Goal: Task Accomplishment & Management: Use online tool/utility

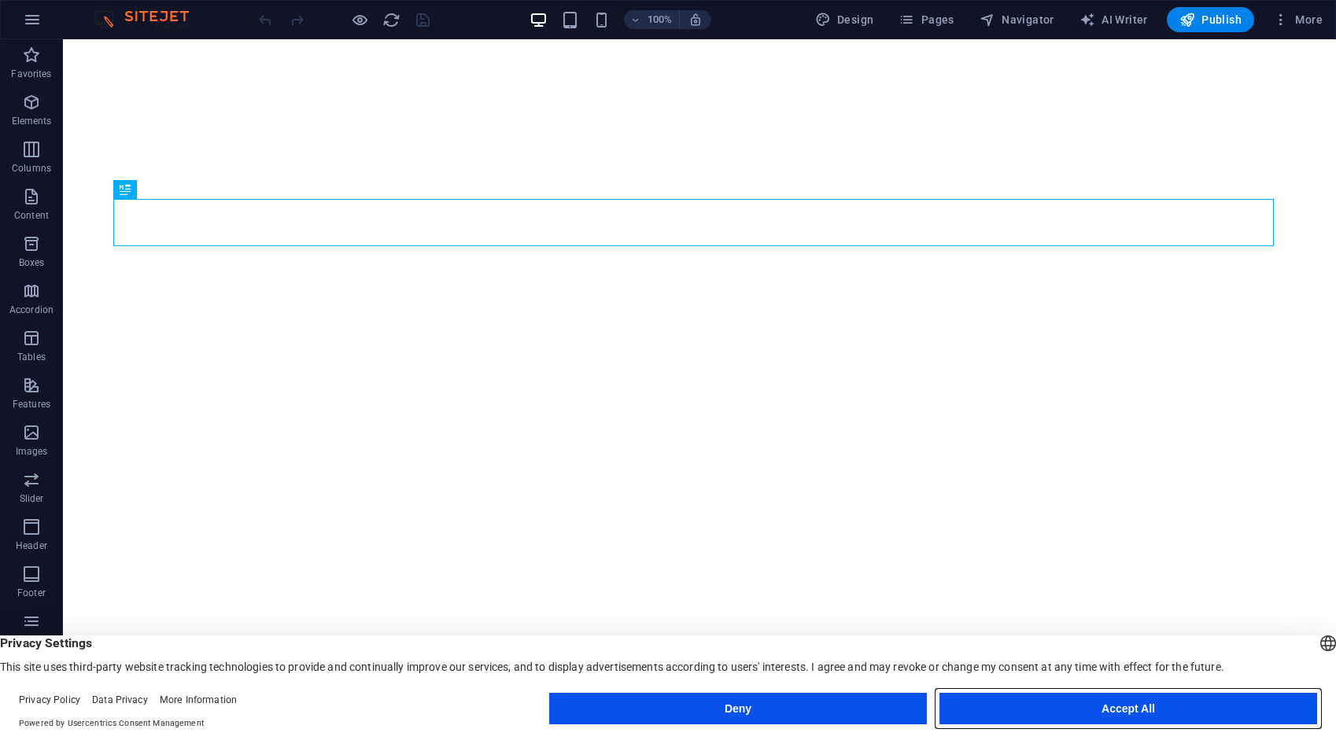
click at [1116, 706] on button "Accept All" at bounding box center [1128, 708] width 378 height 31
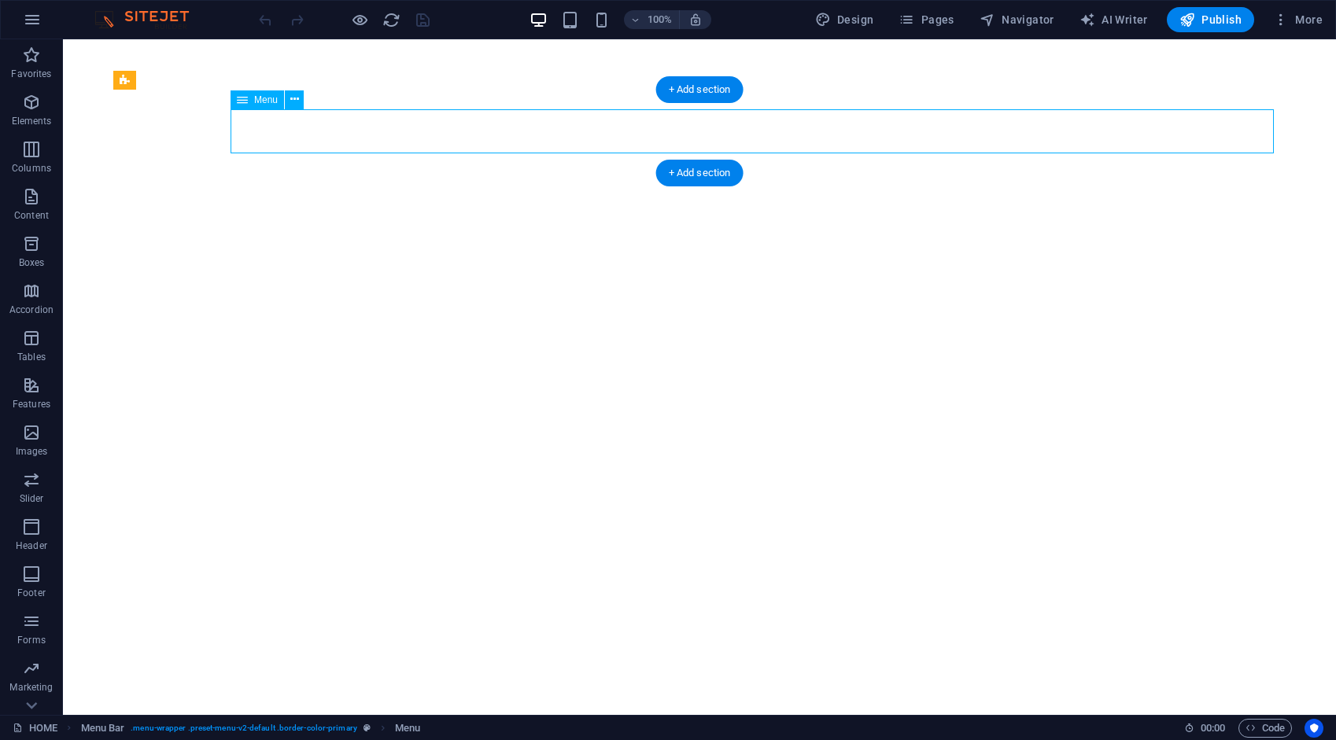
select select "1"
select select "2"
select select "3"
select select "4"
select select "9"
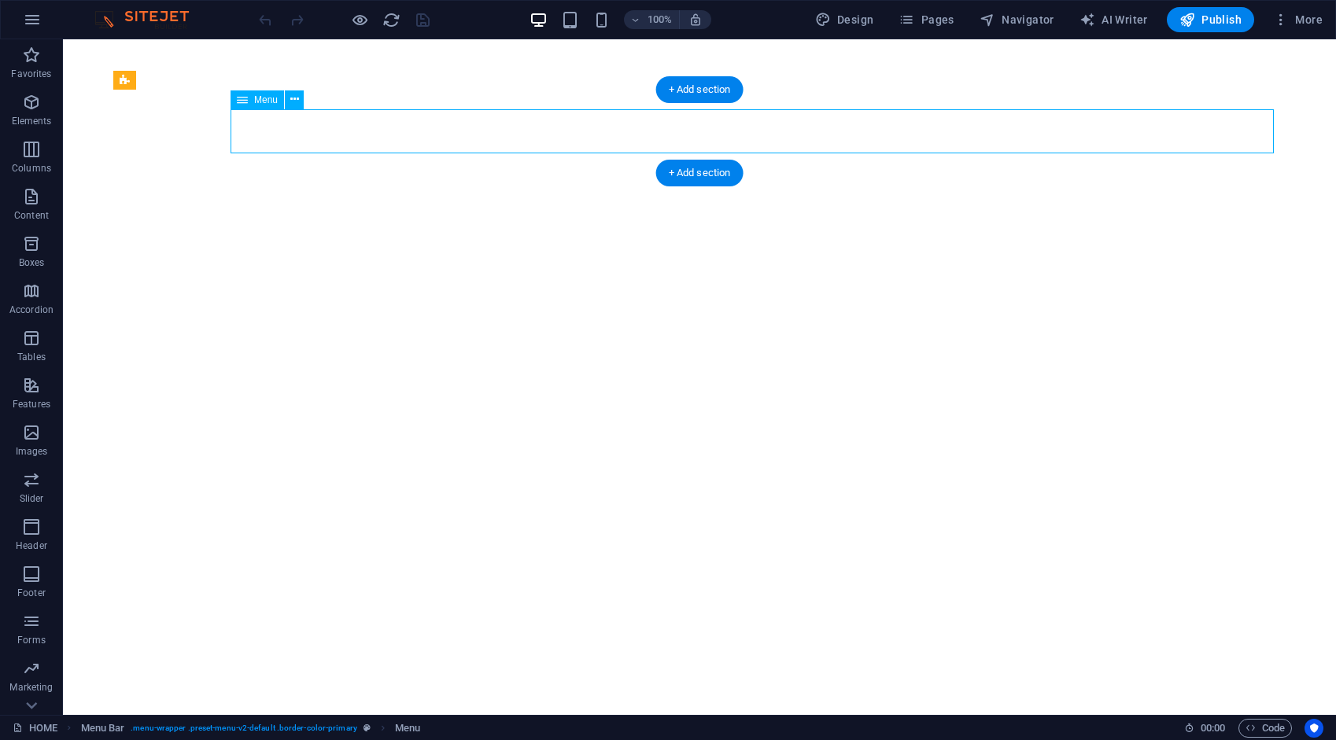
select select "10"
select select "5"
select select "6"
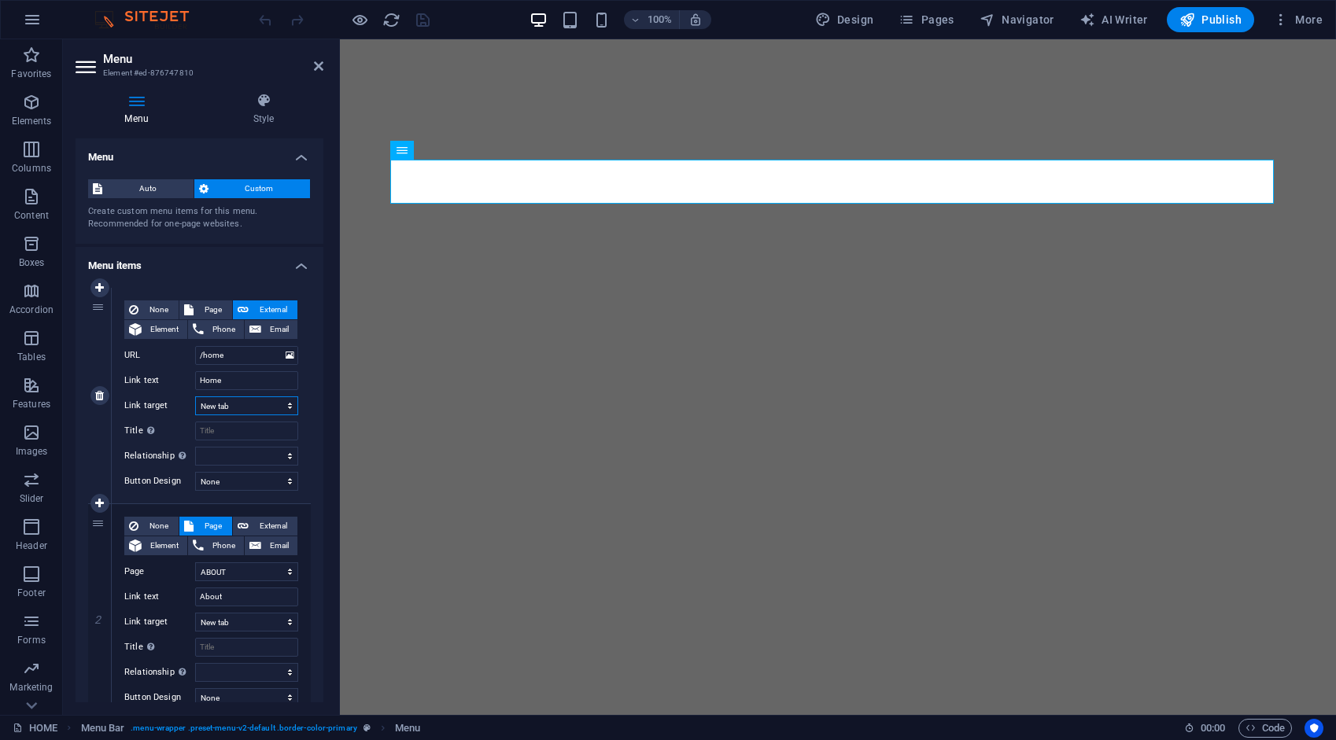
click at [249, 406] on select "New tab Same tab Overlay" at bounding box center [246, 406] width 103 height 19
select select
click at [195, 397] on select "New tab Same tab Overlay" at bounding box center [246, 406] width 103 height 19
select select
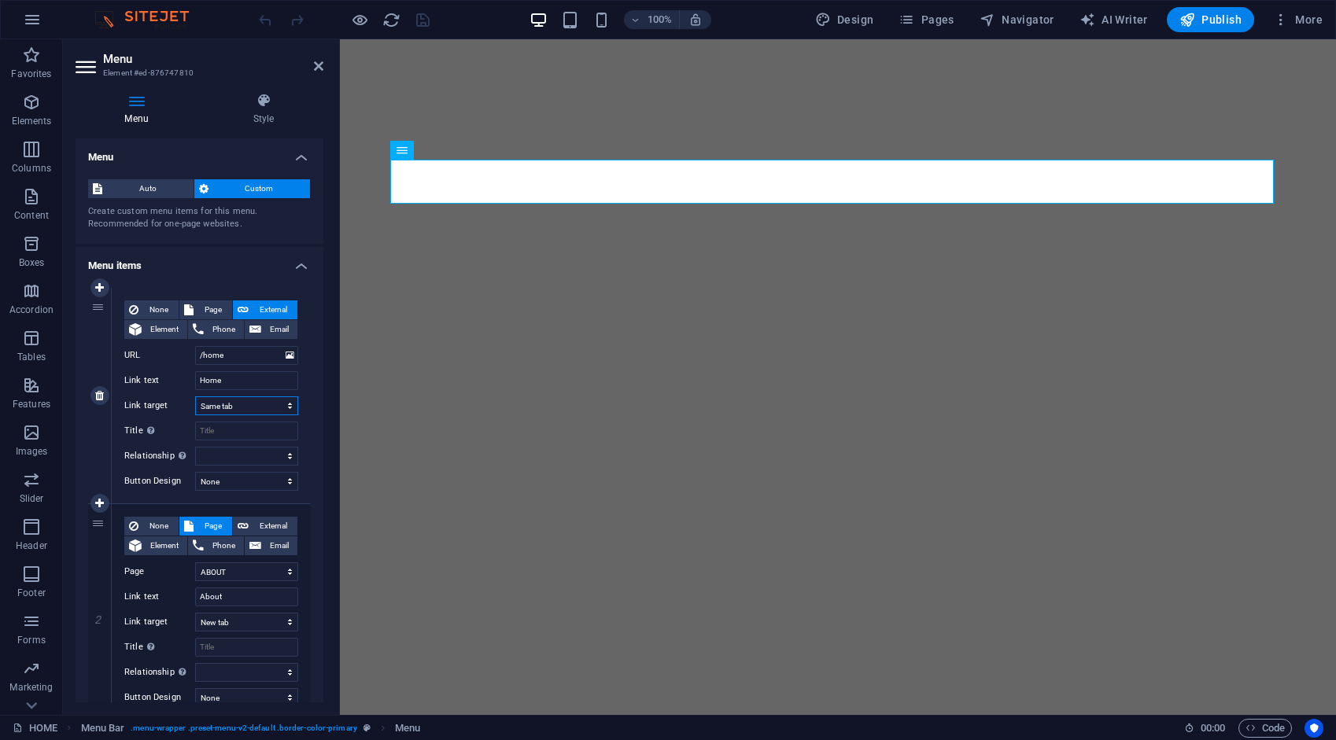
select select
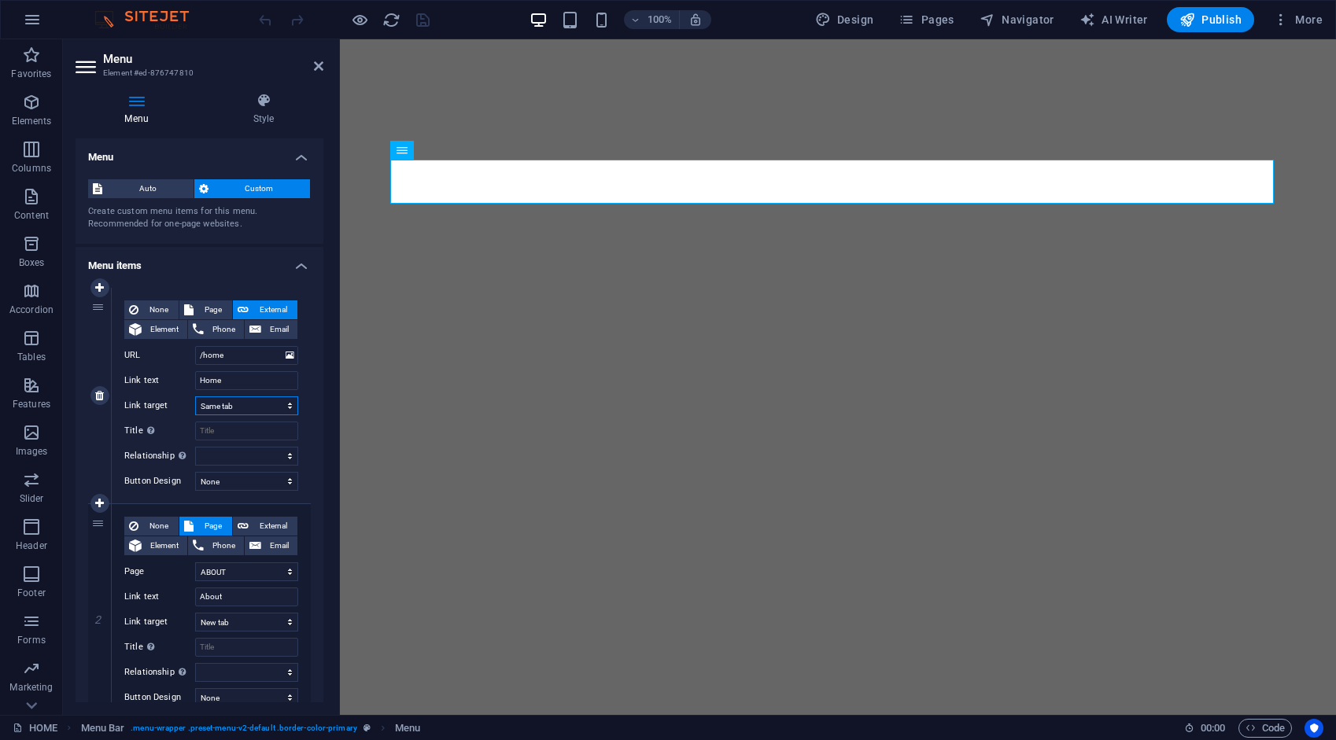
select select
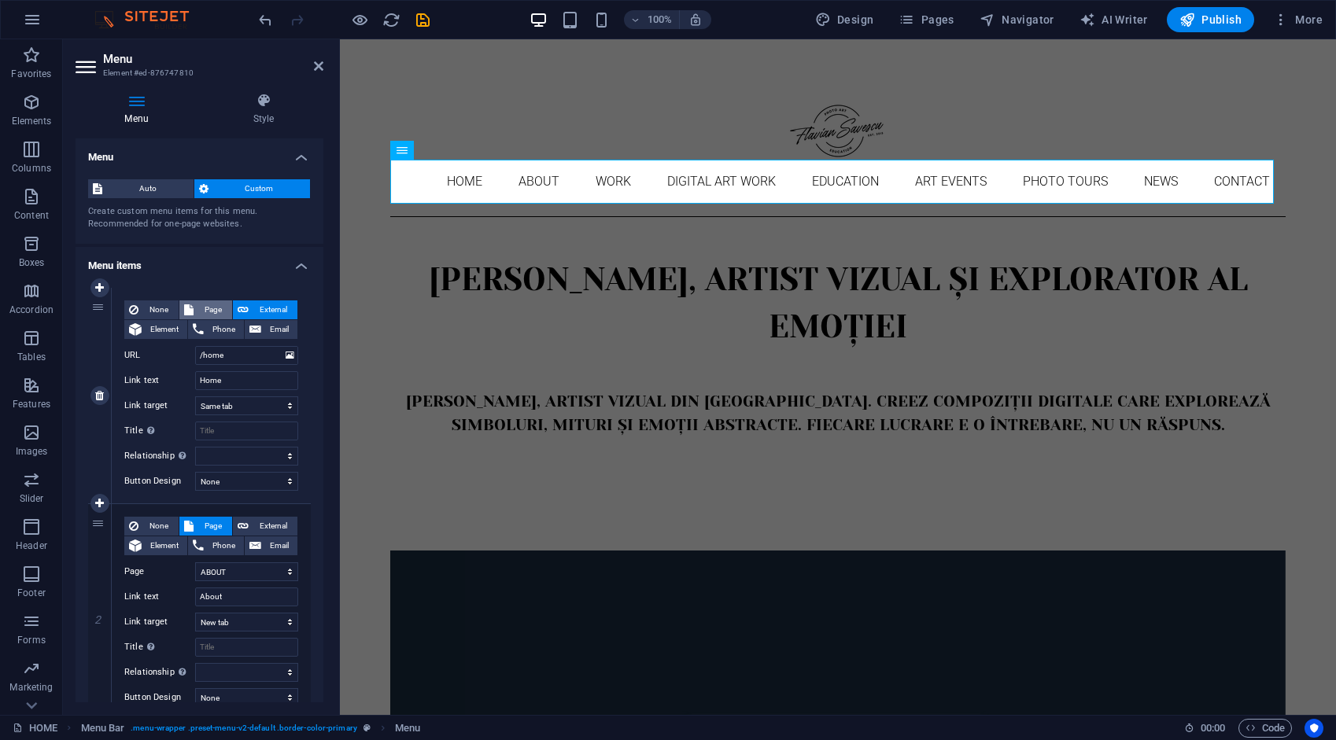
click at [218, 303] on span "Page" at bounding box center [212, 310] width 29 height 19
select select
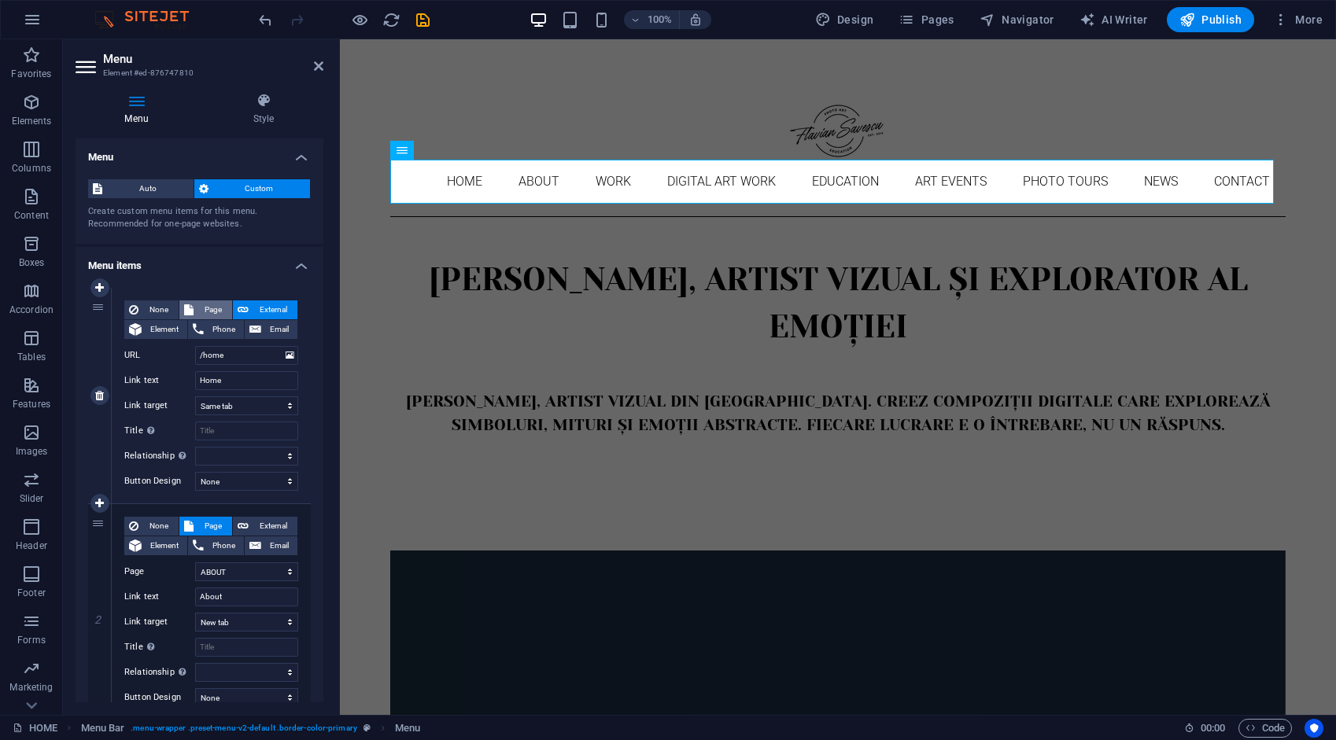
select select
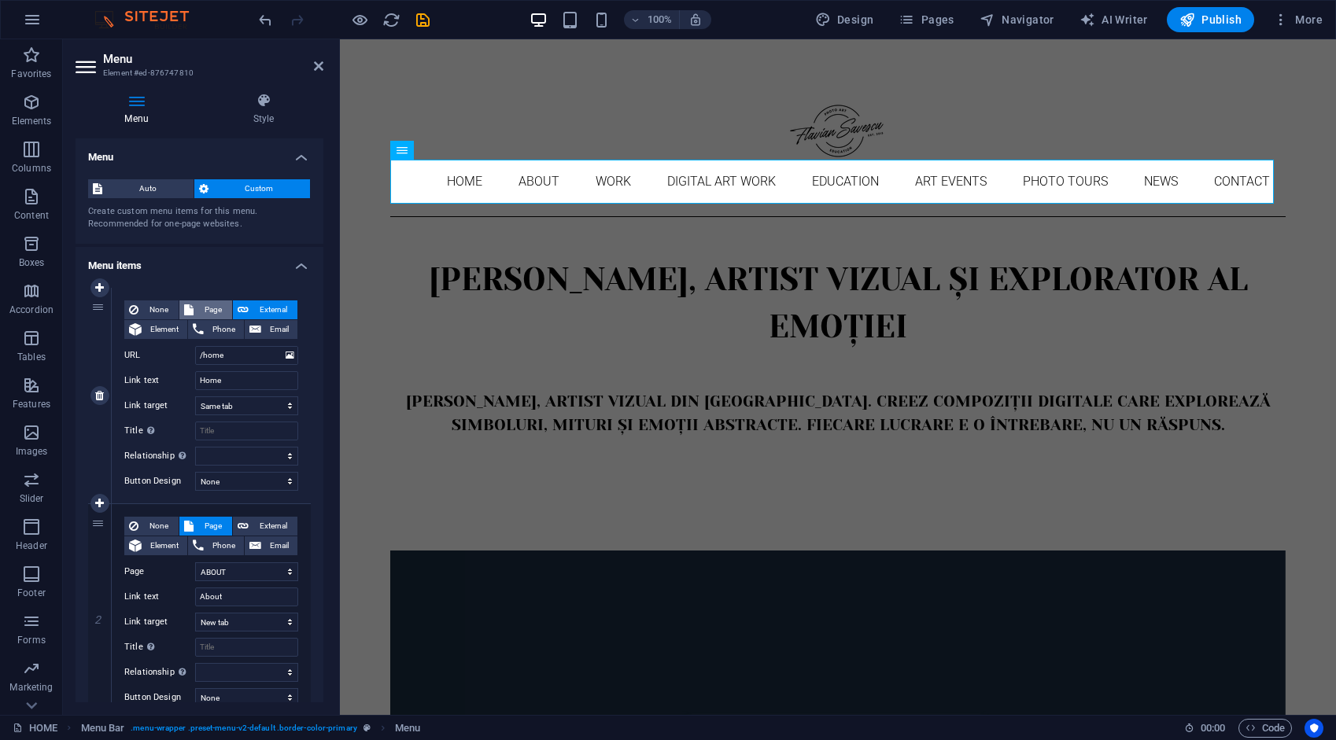
select select
click at [233, 359] on select "HOME ABOUT WORK DIGITAL ART WORK EDUCATION NEWS Contact Legal Notice Privacy AR…" at bounding box center [246, 355] width 103 height 19
select select "0"
click at [195, 346] on select "HOME ABOUT WORK DIGITAL ART WORK EDUCATION NEWS Contact Legal Notice Privacy AR…" at bounding box center [246, 355] width 103 height 19
select select
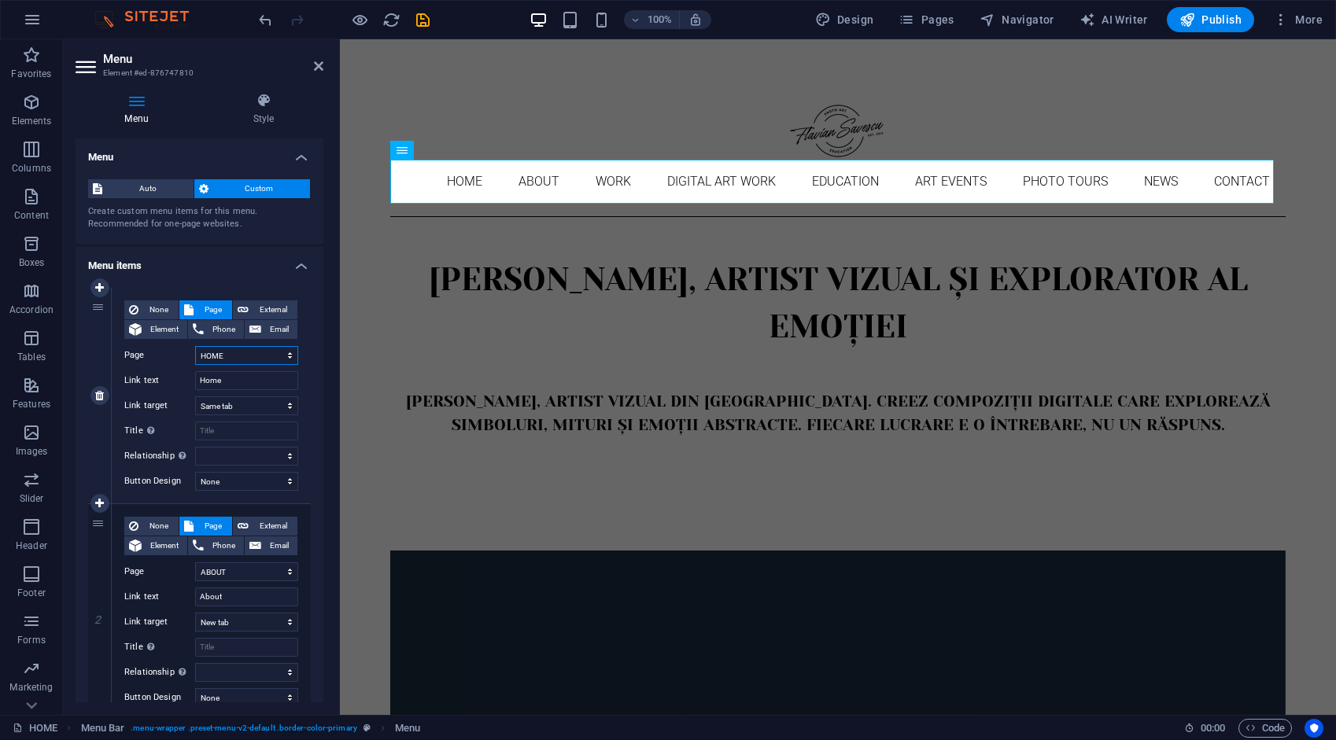
select select
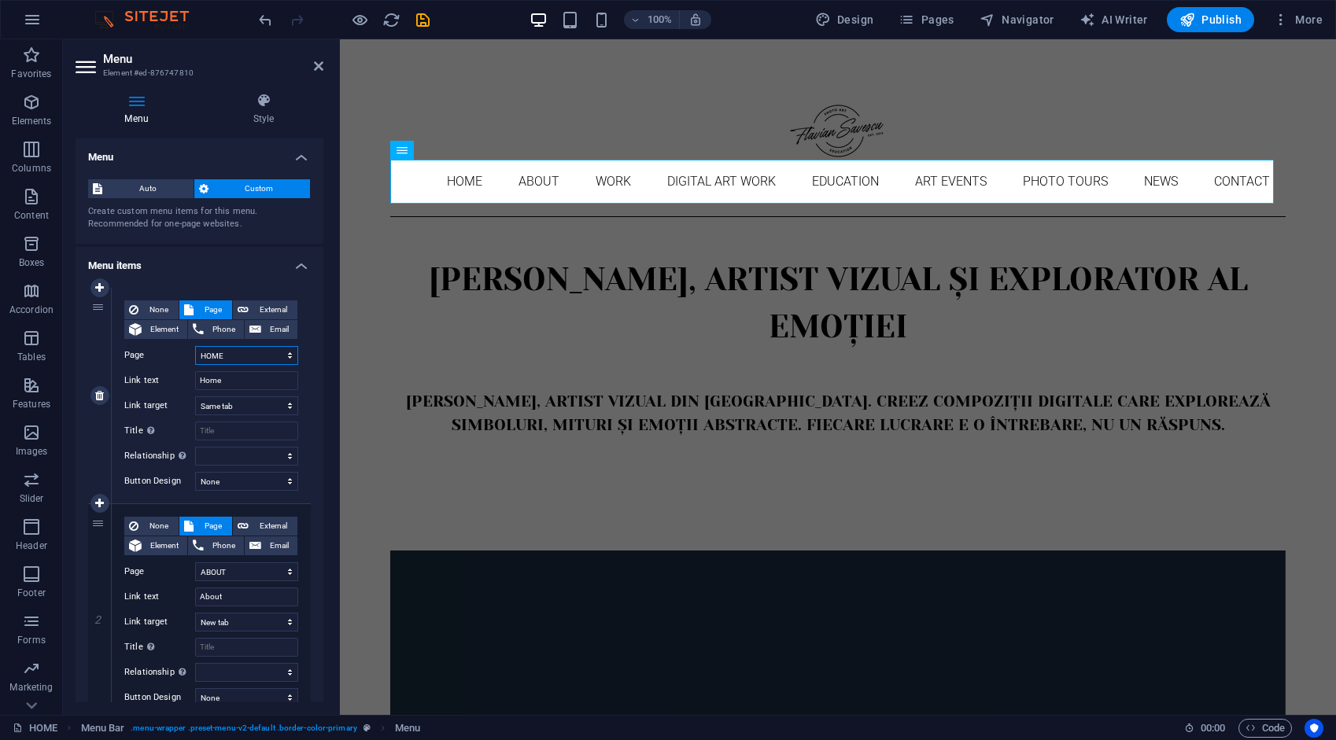
select select
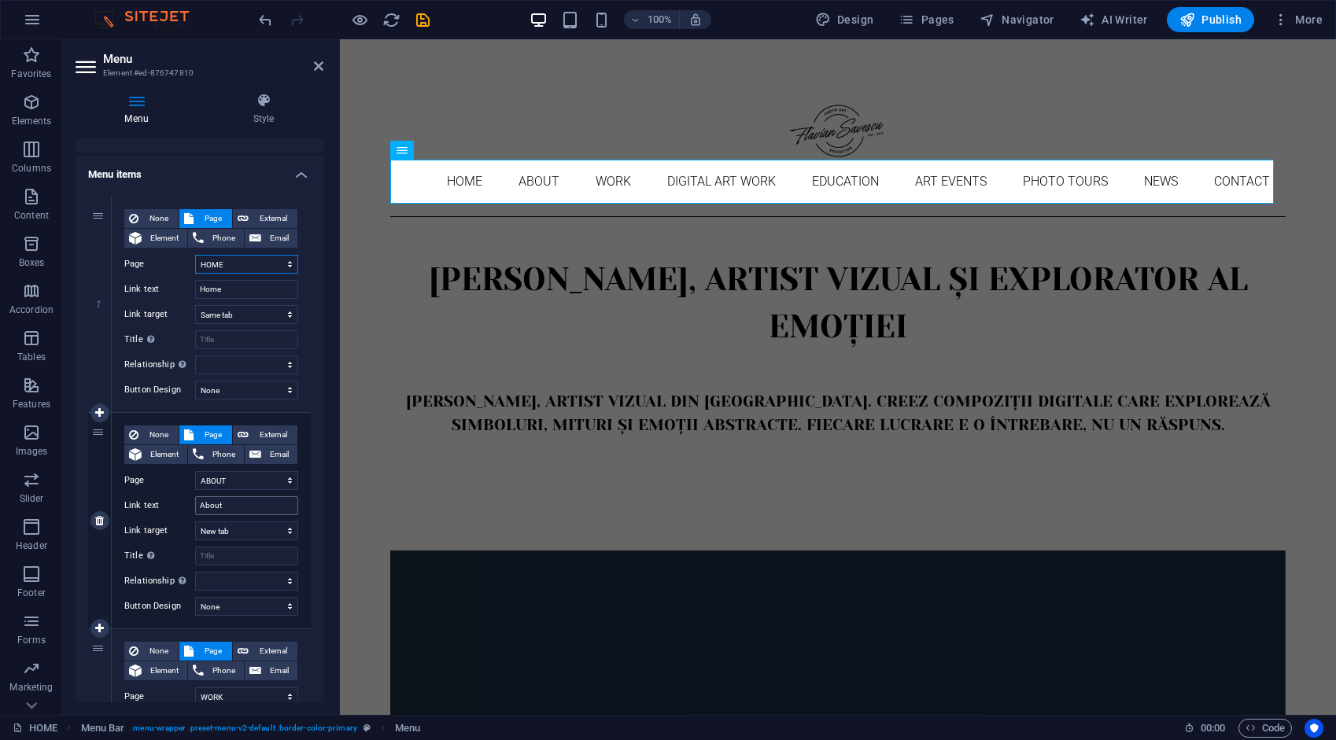
scroll to position [157, 0]
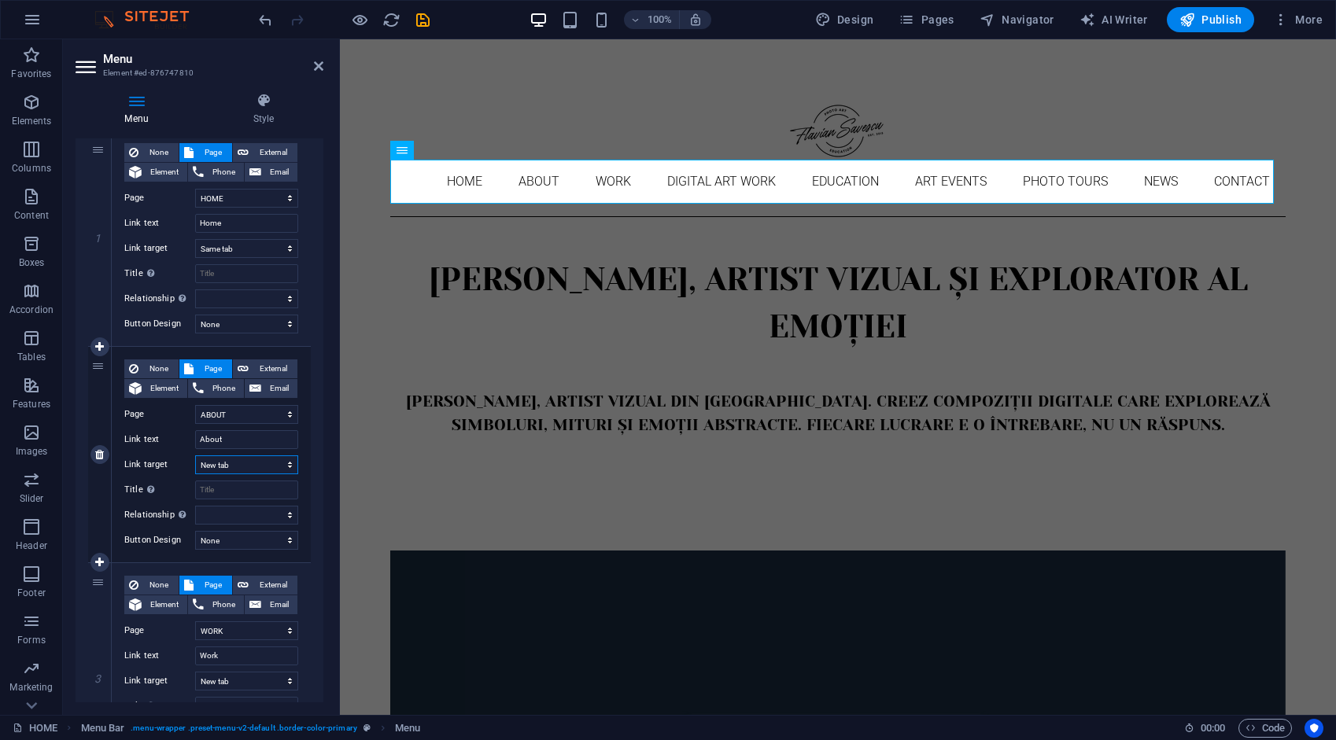
click at [242, 464] on select "New tab Same tab Overlay" at bounding box center [246, 465] width 103 height 19
select select
click at [195, 456] on select "New tab Same tab Overlay" at bounding box center [246, 465] width 103 height 19
select select
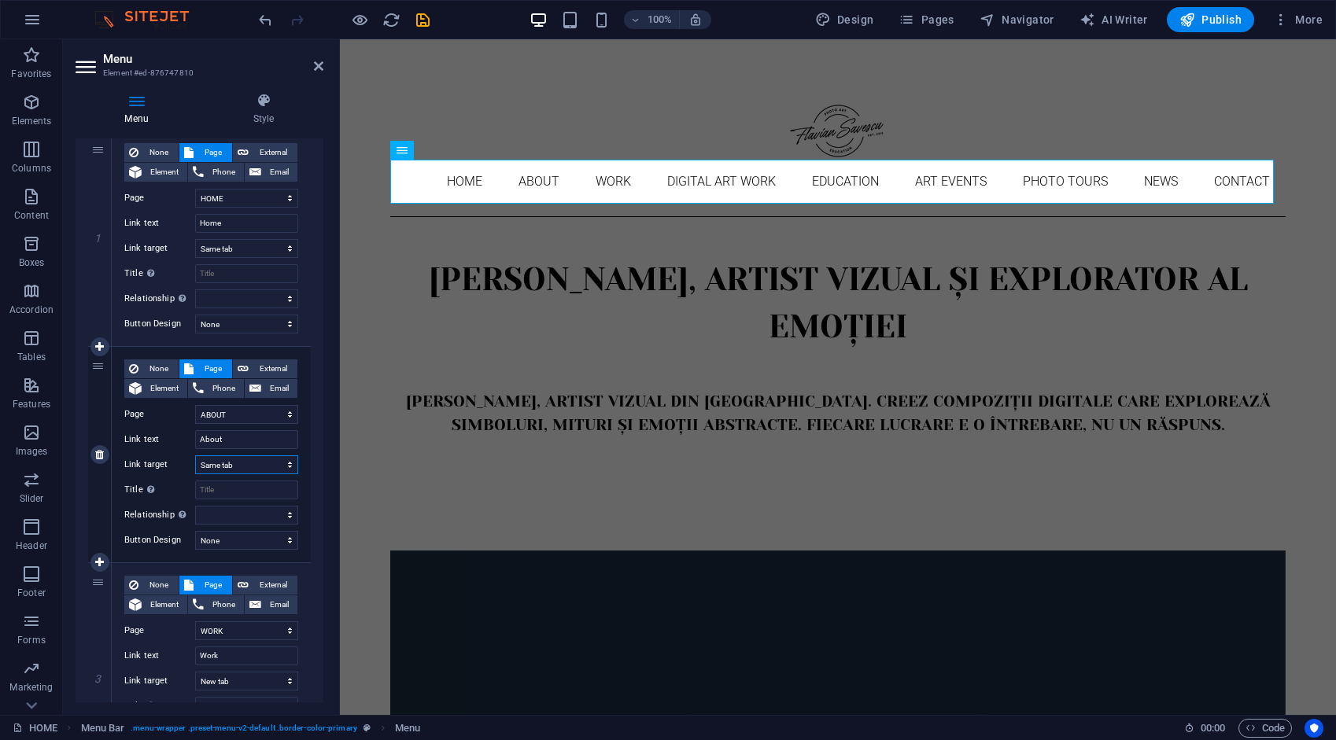
select select
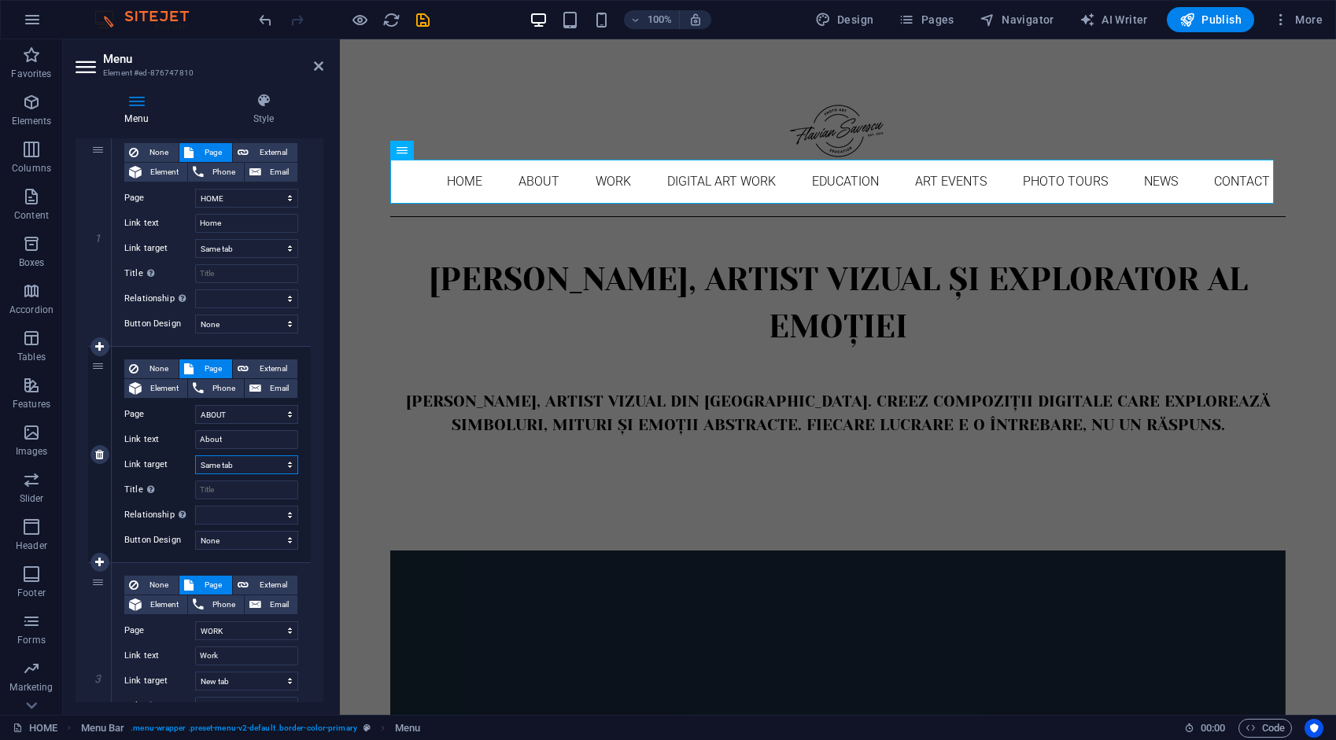
select select
click at [253, 367] on span "External" at bounding box center [272, 369] width 39 height 19
select select
select select "blank"
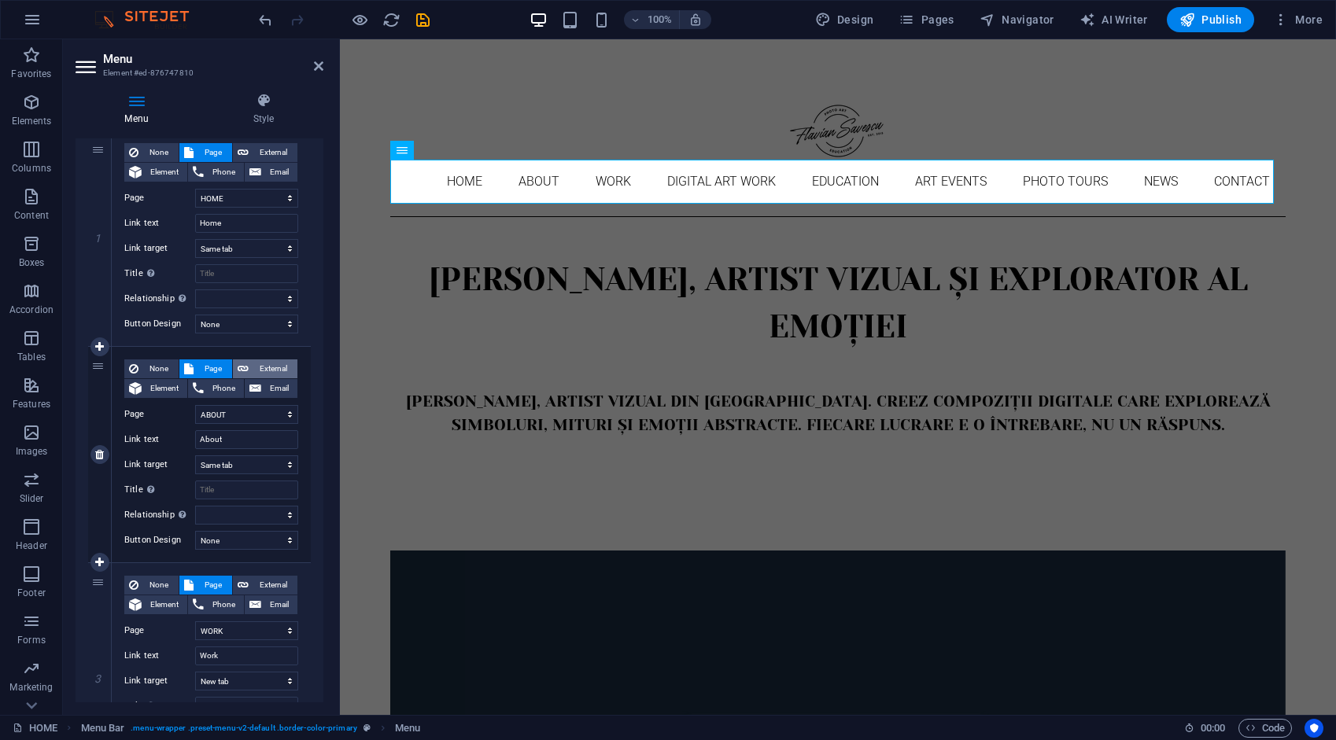
select select
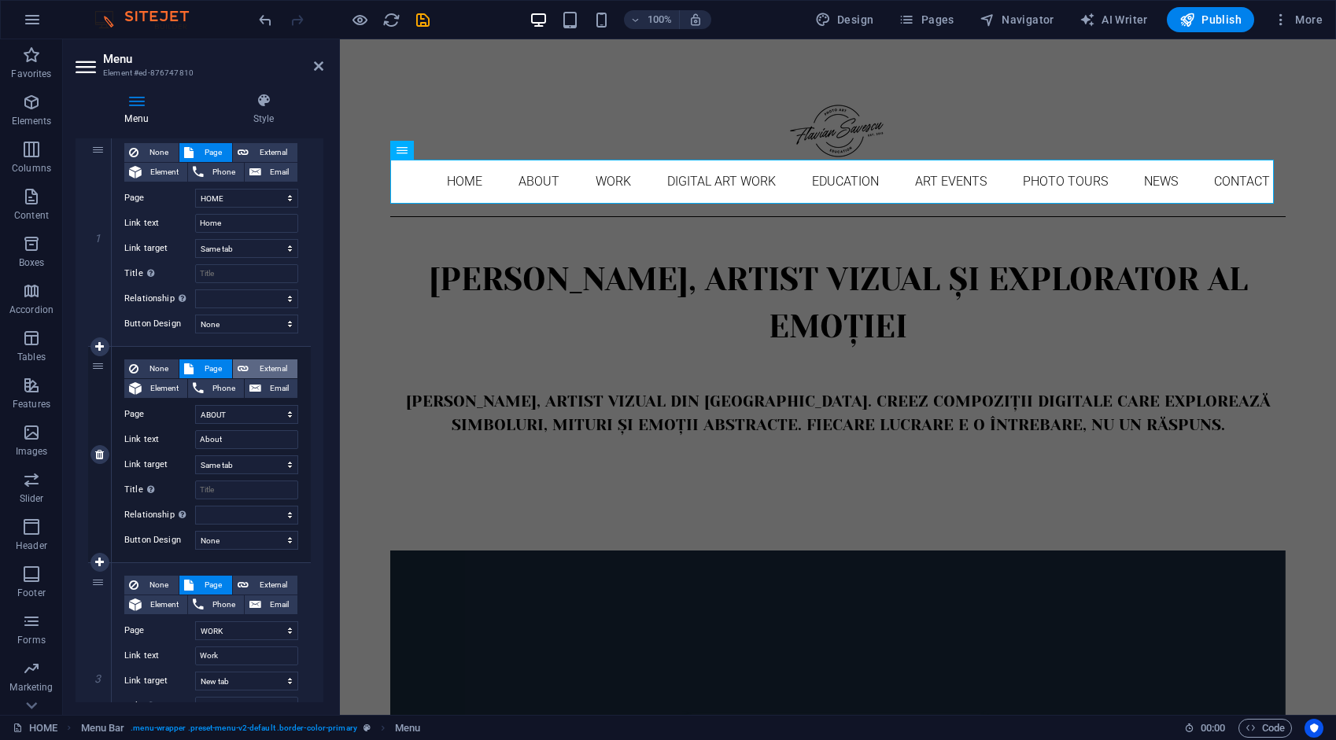
select select
click at [212, 371] on span "Page" at bounding box center [212, 369] width 29 height 19
select select
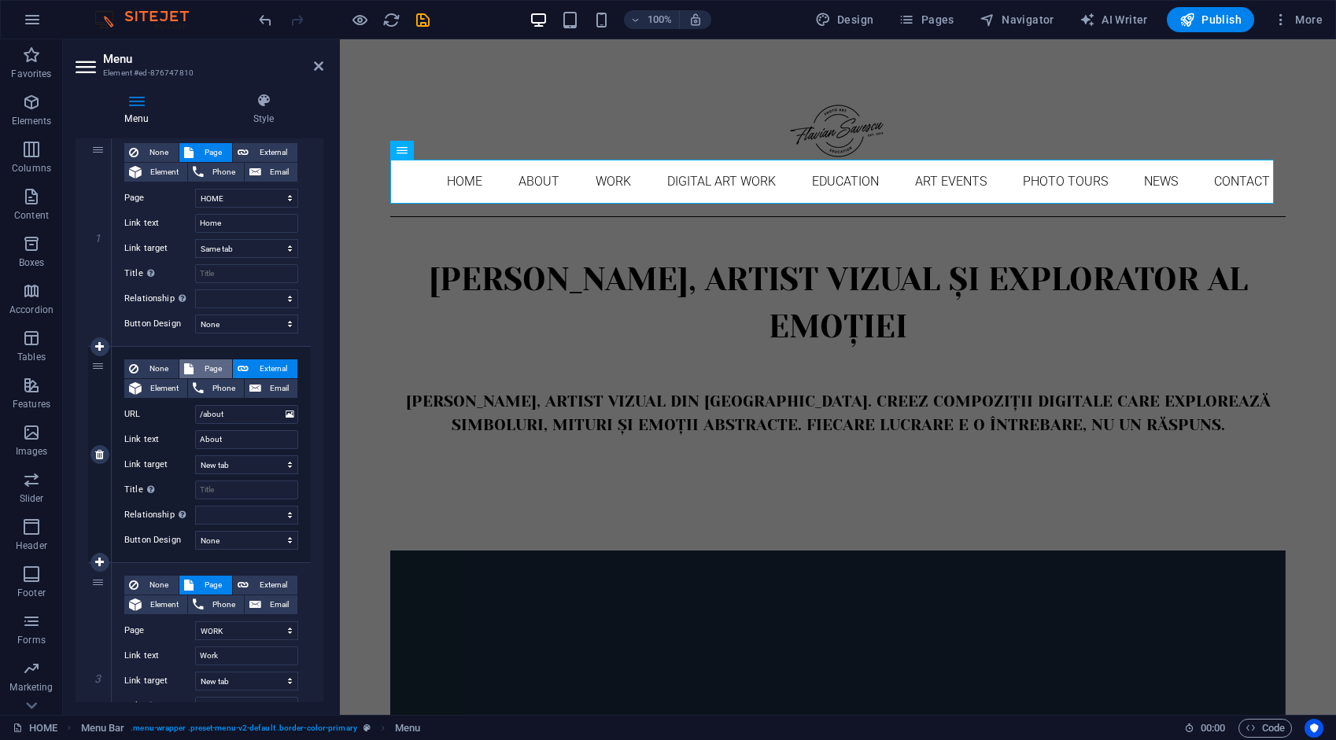
select select
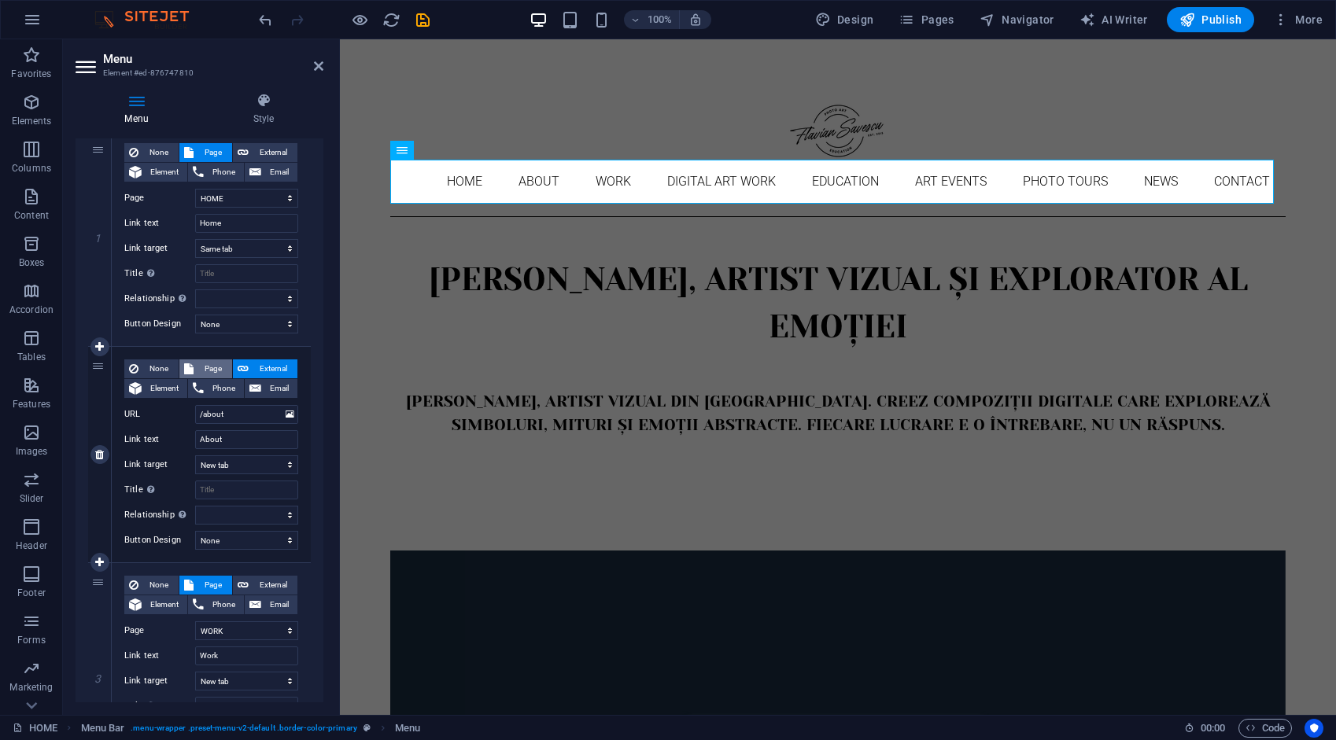
select select
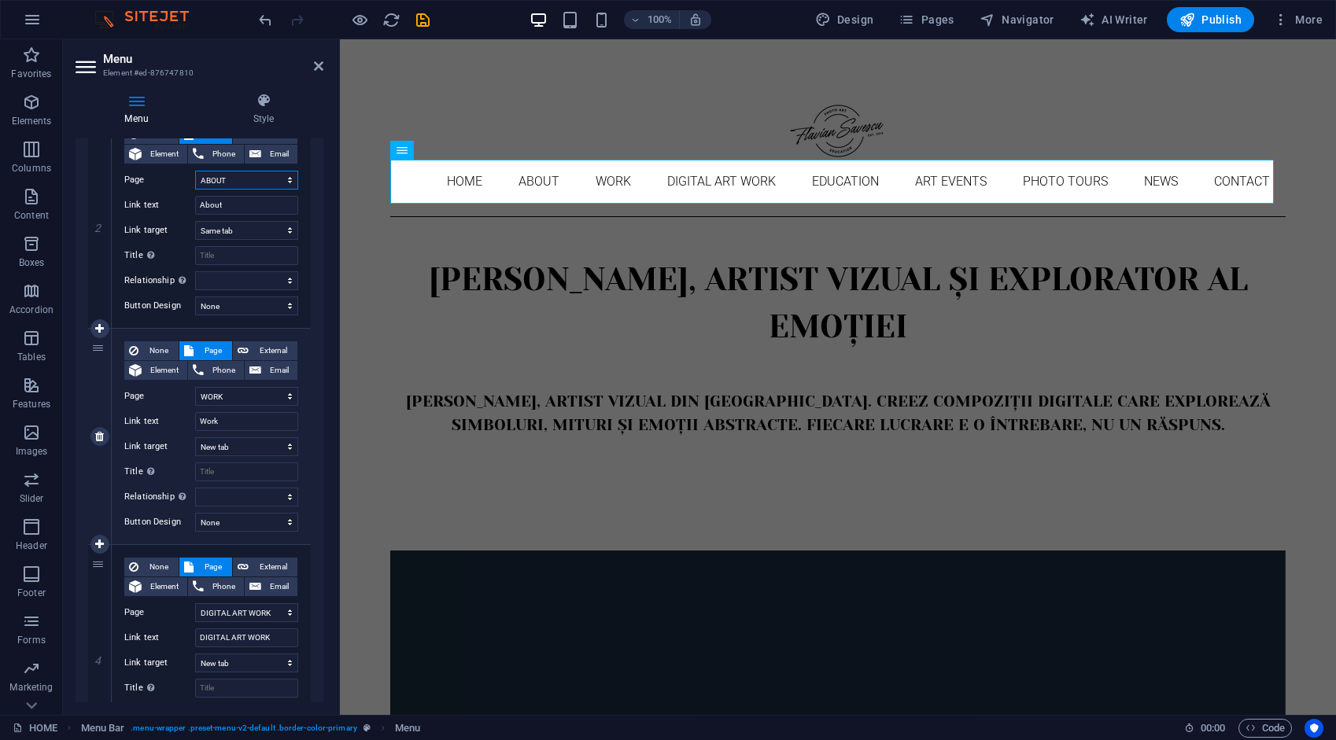
scroll to position [393, 0]
click at [249, 442] on select "New tab Same tab Overlay" at bounding box center [246, 445] width 103 height 19
select select
click at [195, 436] on select "New tab Same tab Overlay" at bounding box center [246, 445] width 103 height 19
select select
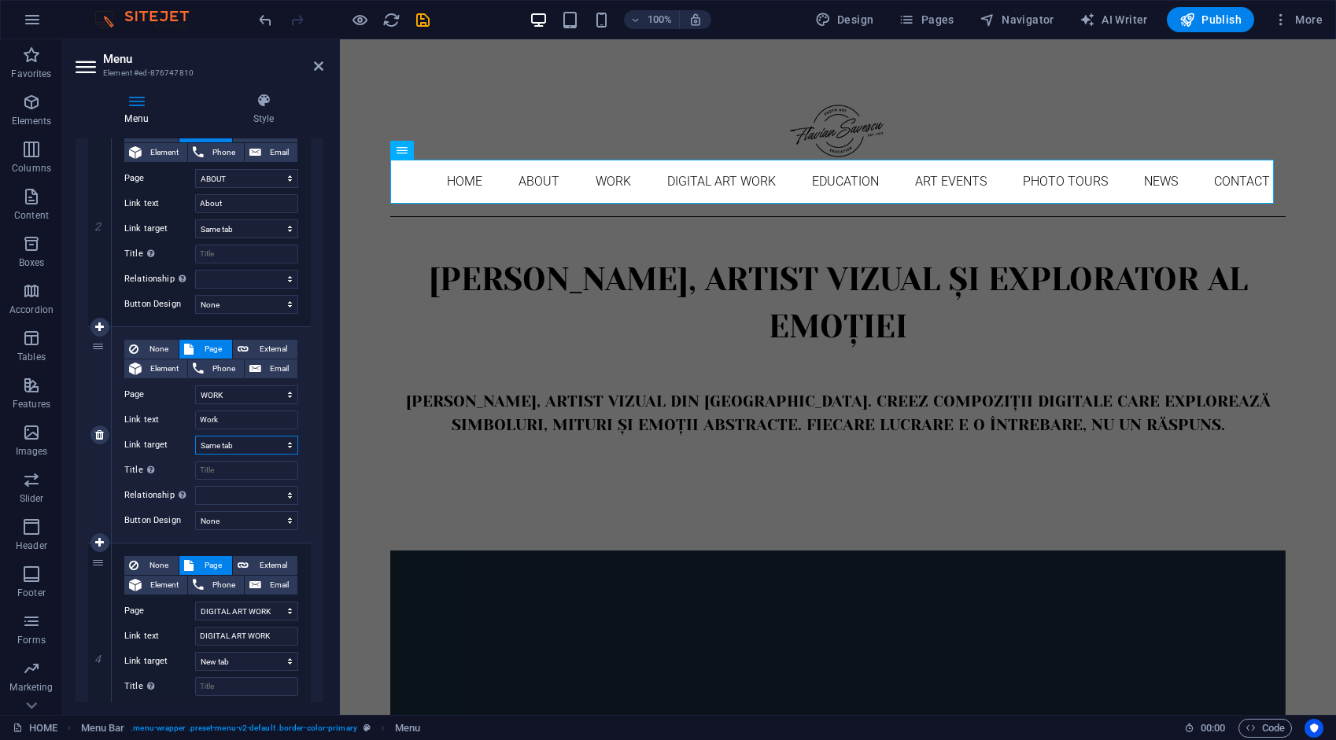
select select
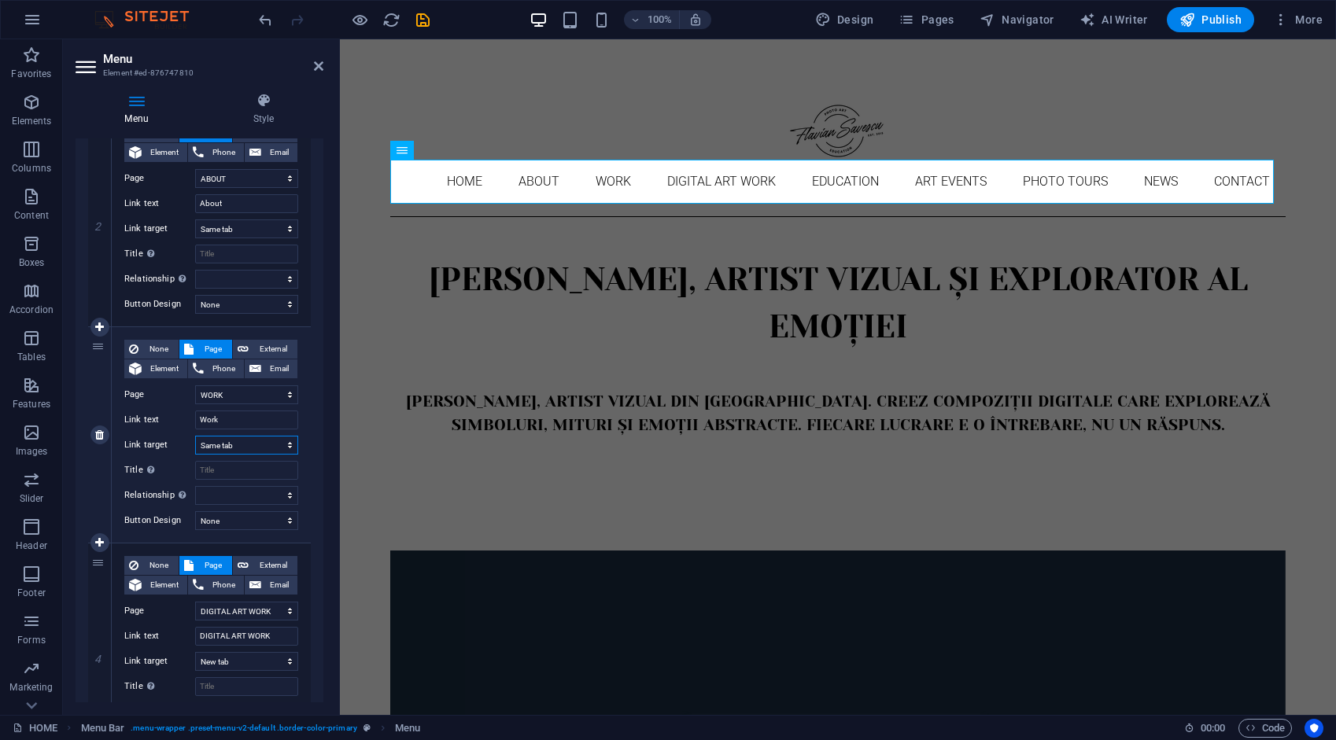
select select
click at [260, 349] on span "External" at bounding box center [272, 349] width 39 height 19
select select
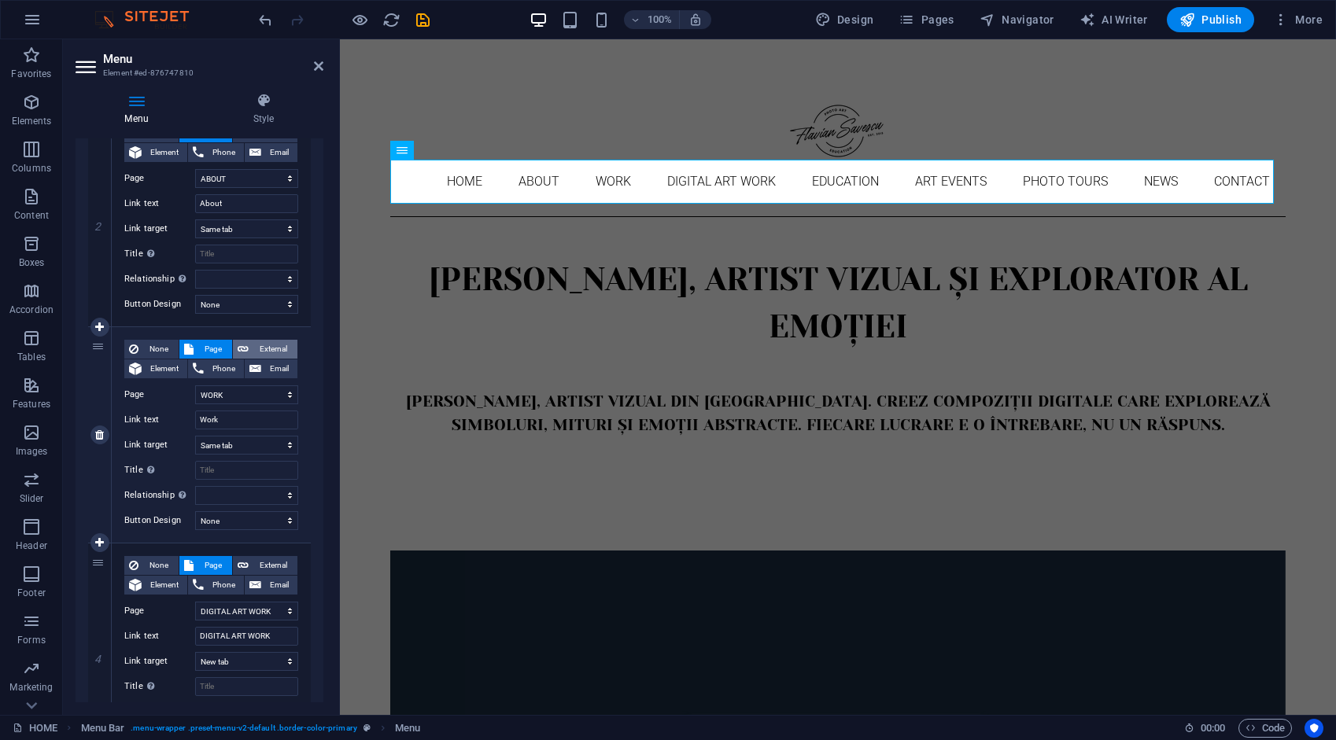
select select
select select "blank"
select select
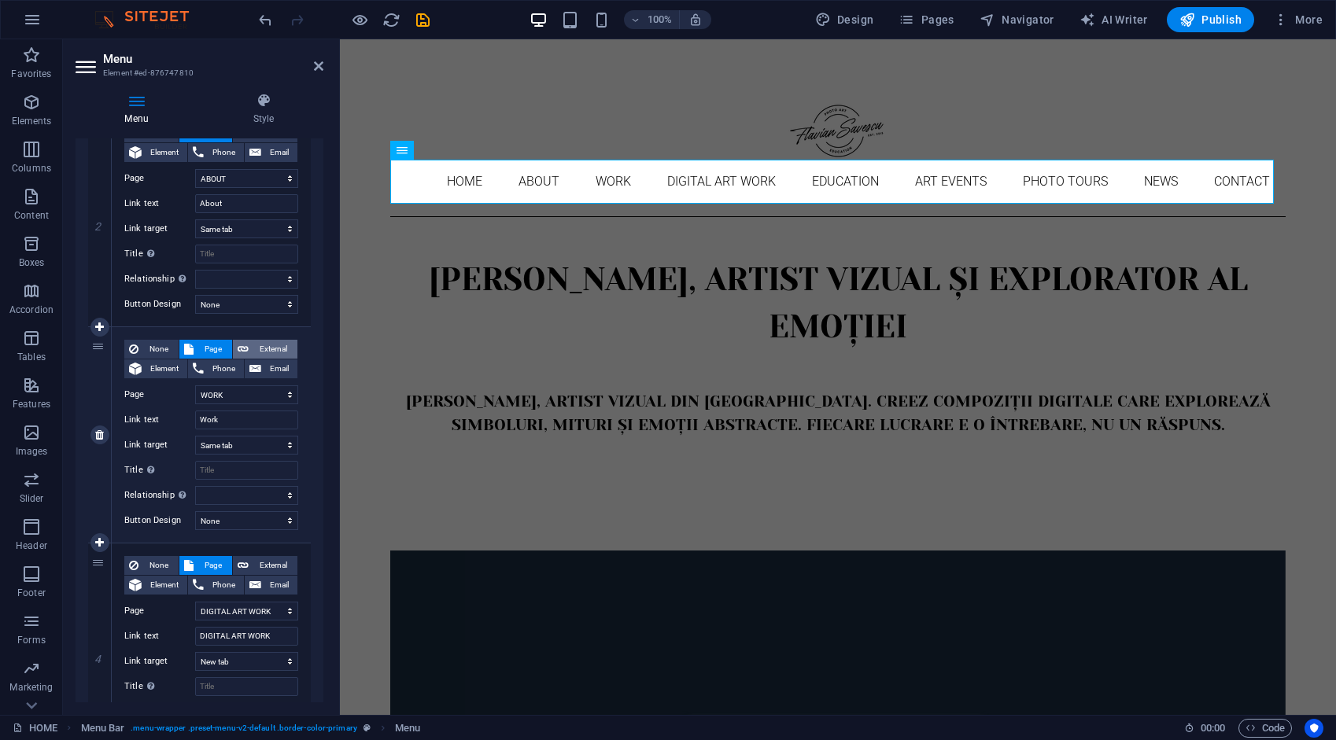
select select
click at [216, 348] on span "Page" at bounding box center [212, 349] width 29 height 19
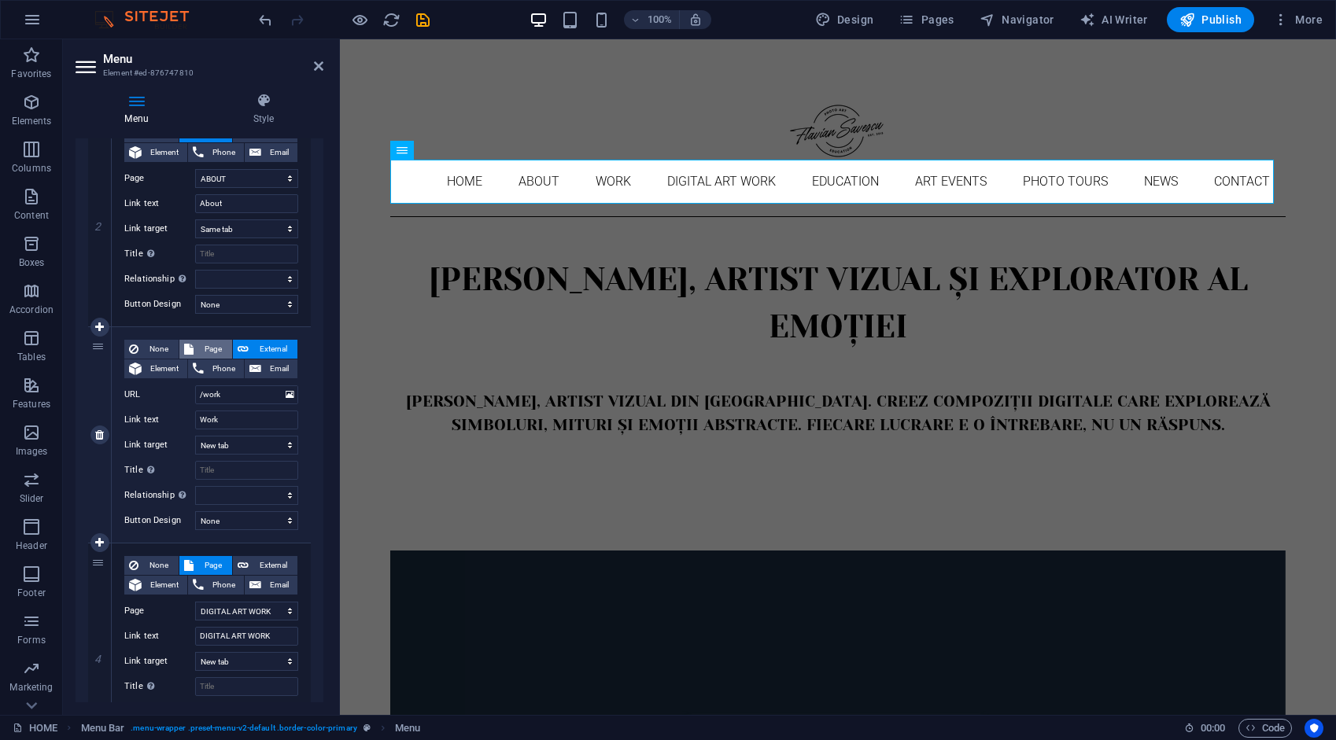
select select
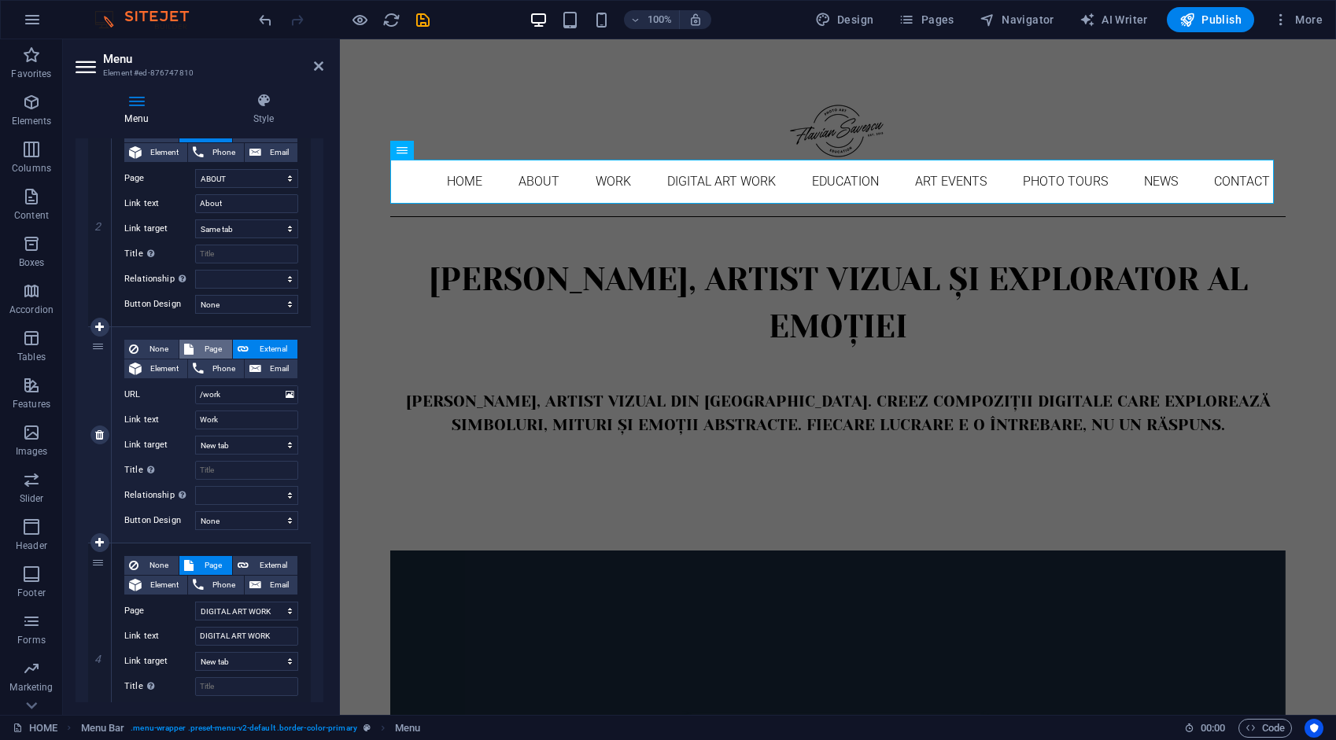
select select
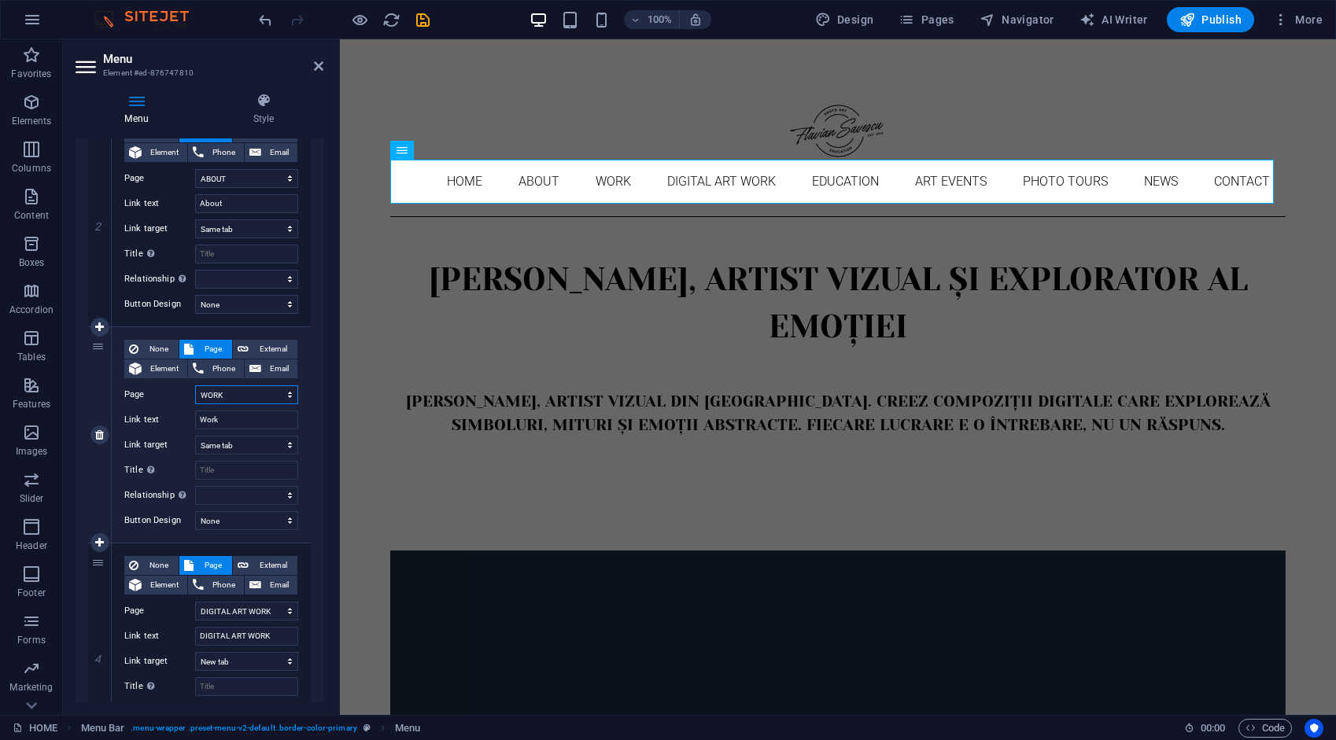
scroll to position [551, 0]
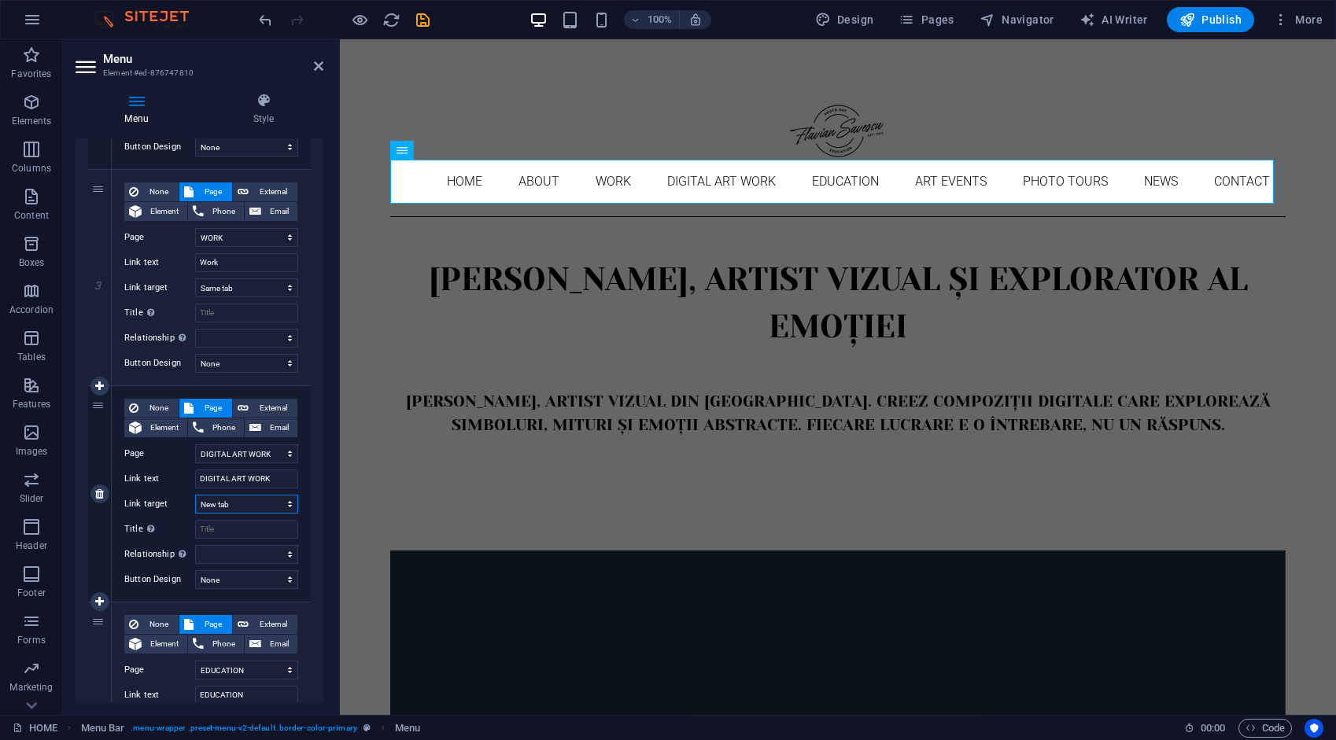
click at [230, 500] on select "New tab Same tab Overlay" at bounding box center [246, 504] width 103 height 19
select select
click at [195, 495] on select "New tab Same tab Overlay" at bounding box center [246, 504] width 103 height 19
select select
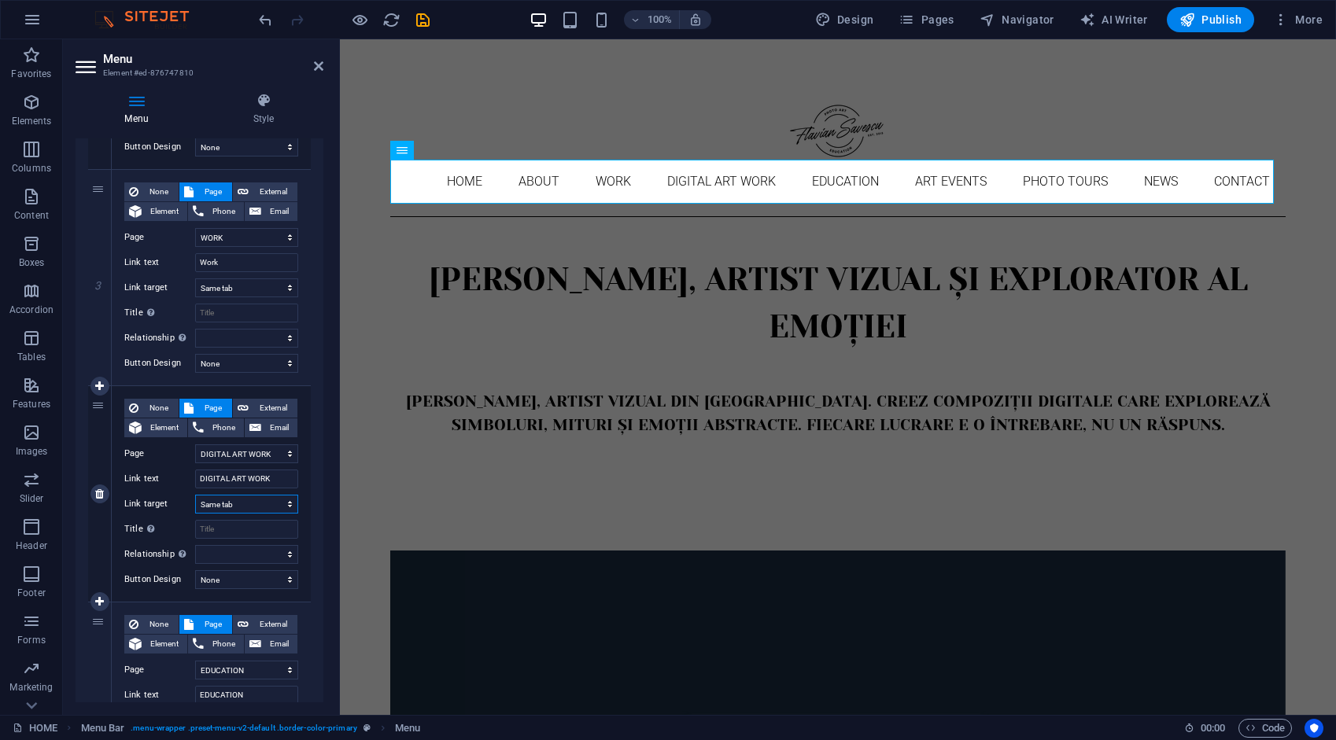
select select
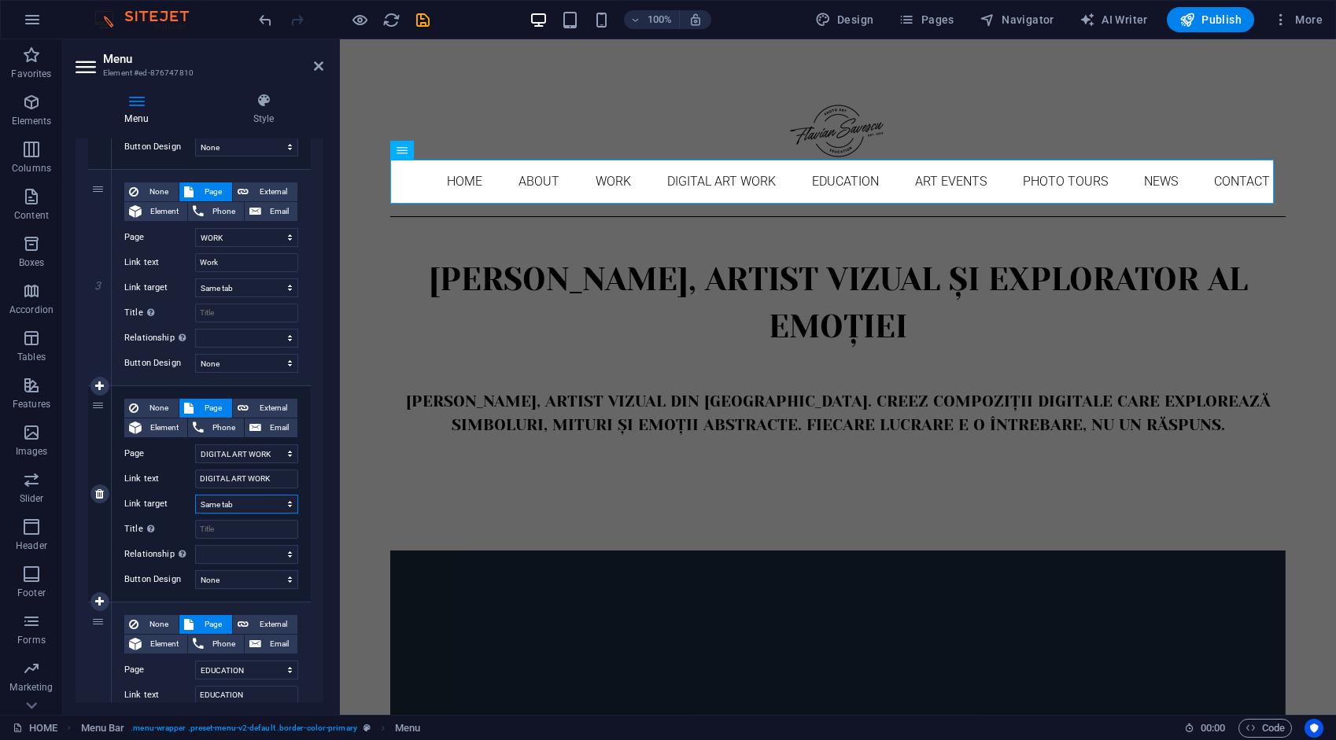
select select
click at [253, 399] on span "External" at bounding box center [272, 408] width 39 height 19
select select
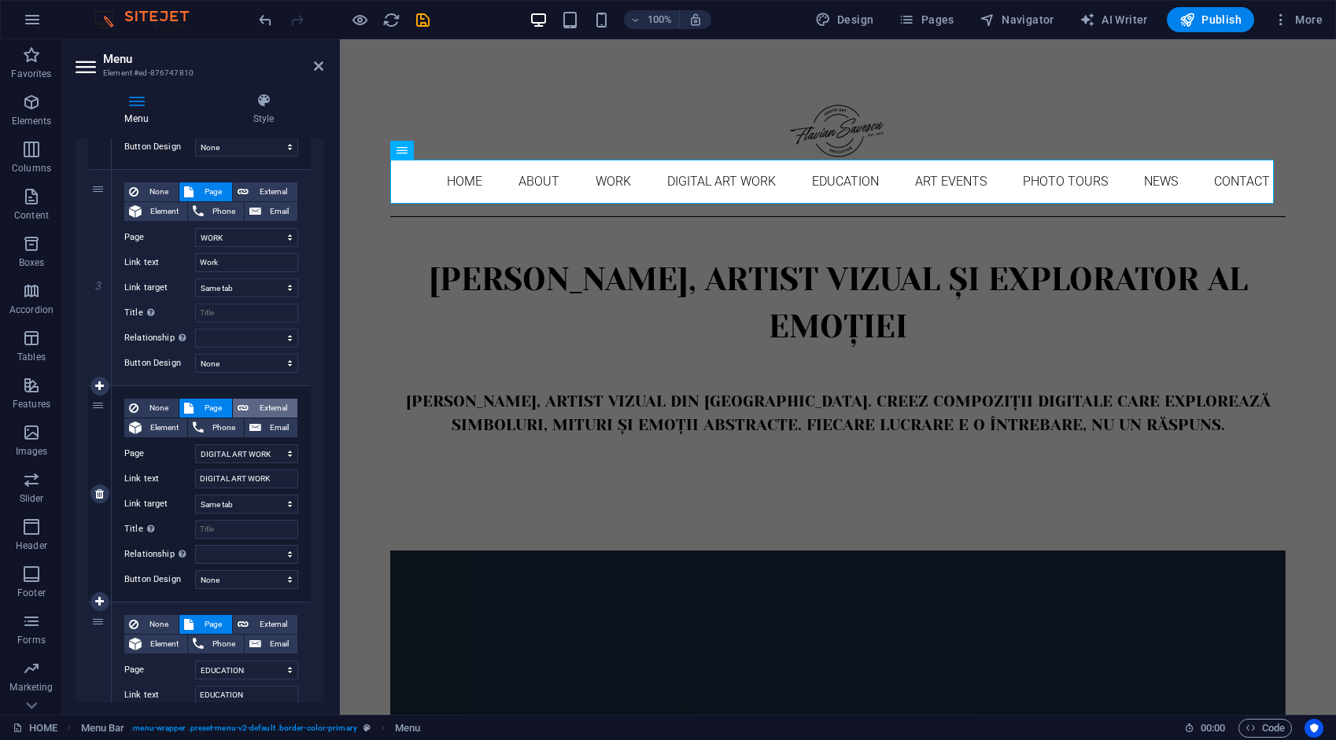
select select
select select "blank"
select select
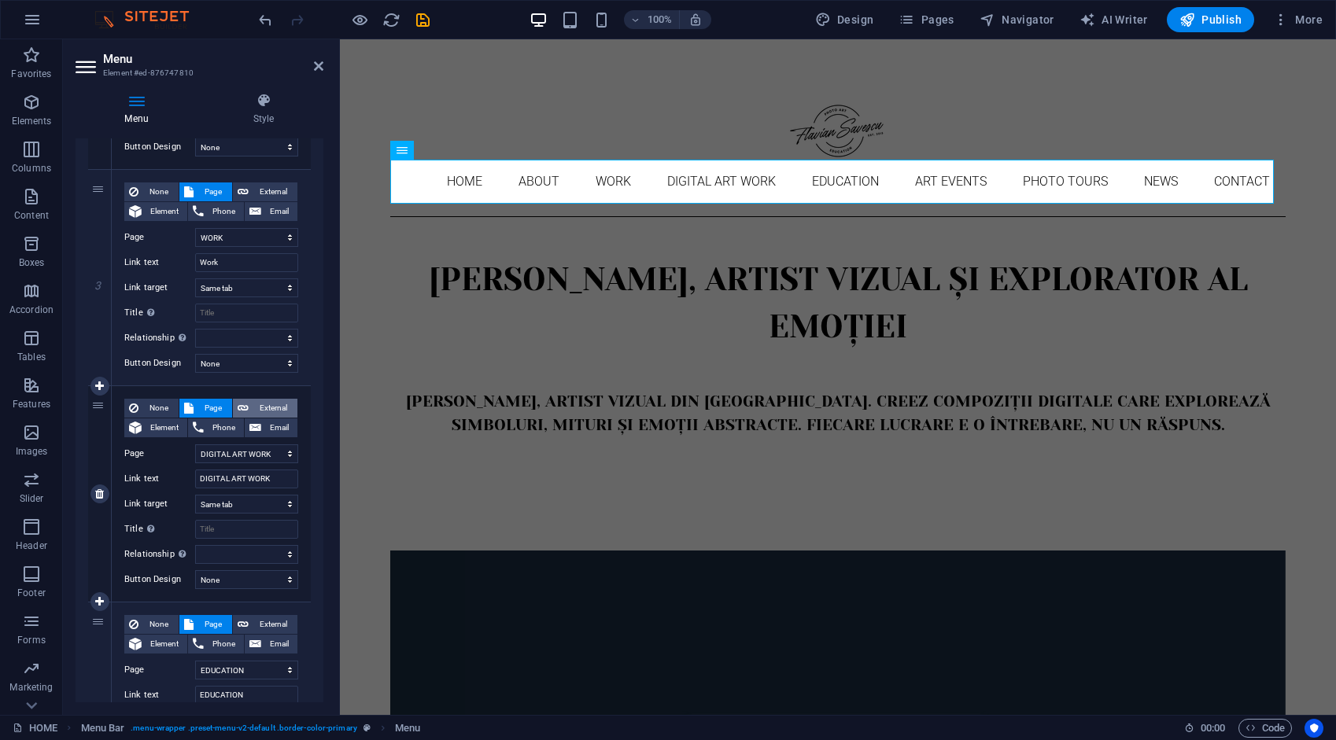
select select
click at [214, 404] on span "Page" at bounding box center [212, 408] width 29 height 19
select select
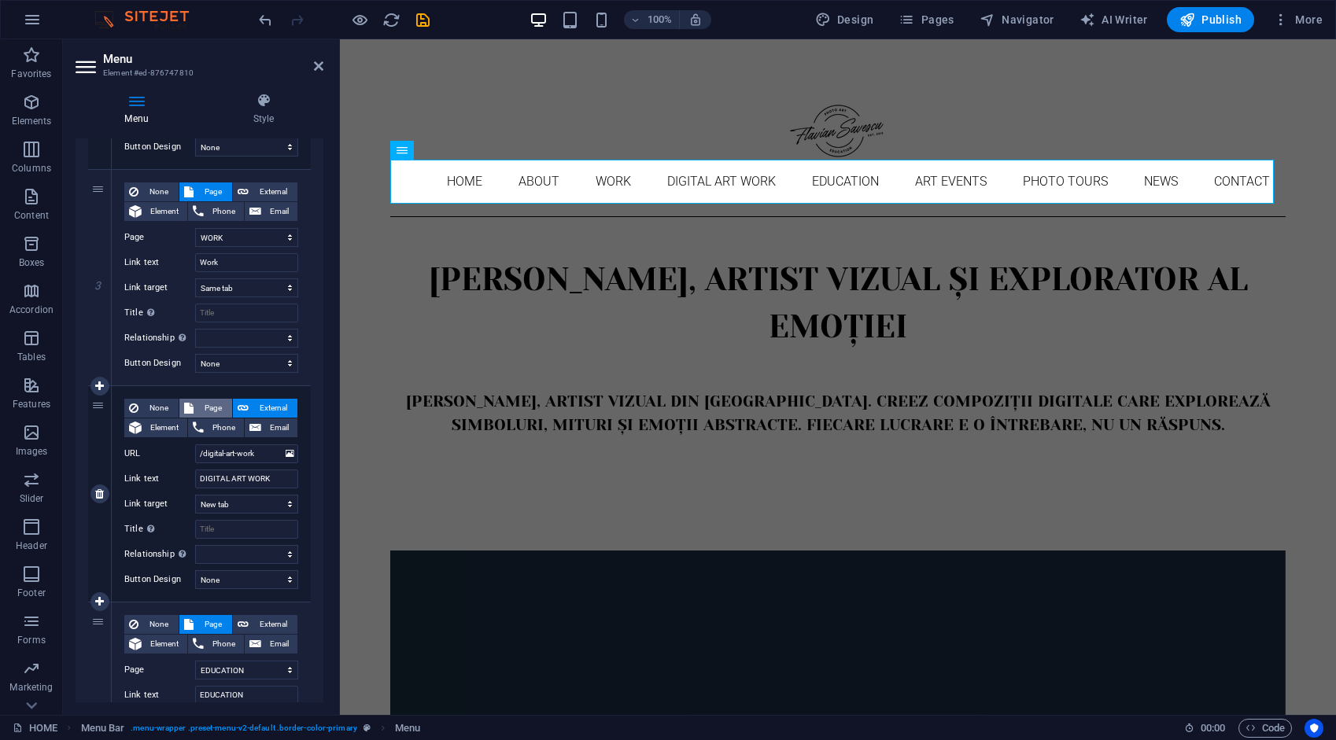
select select
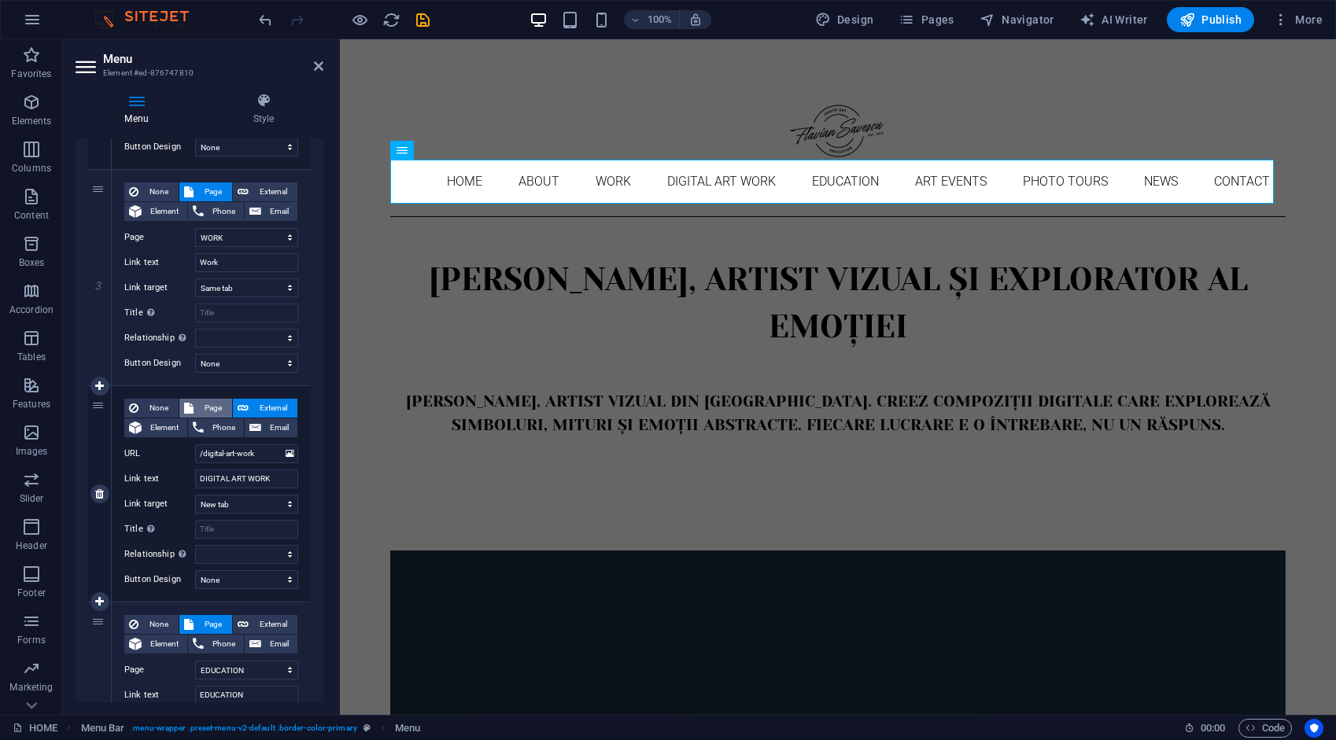
select select
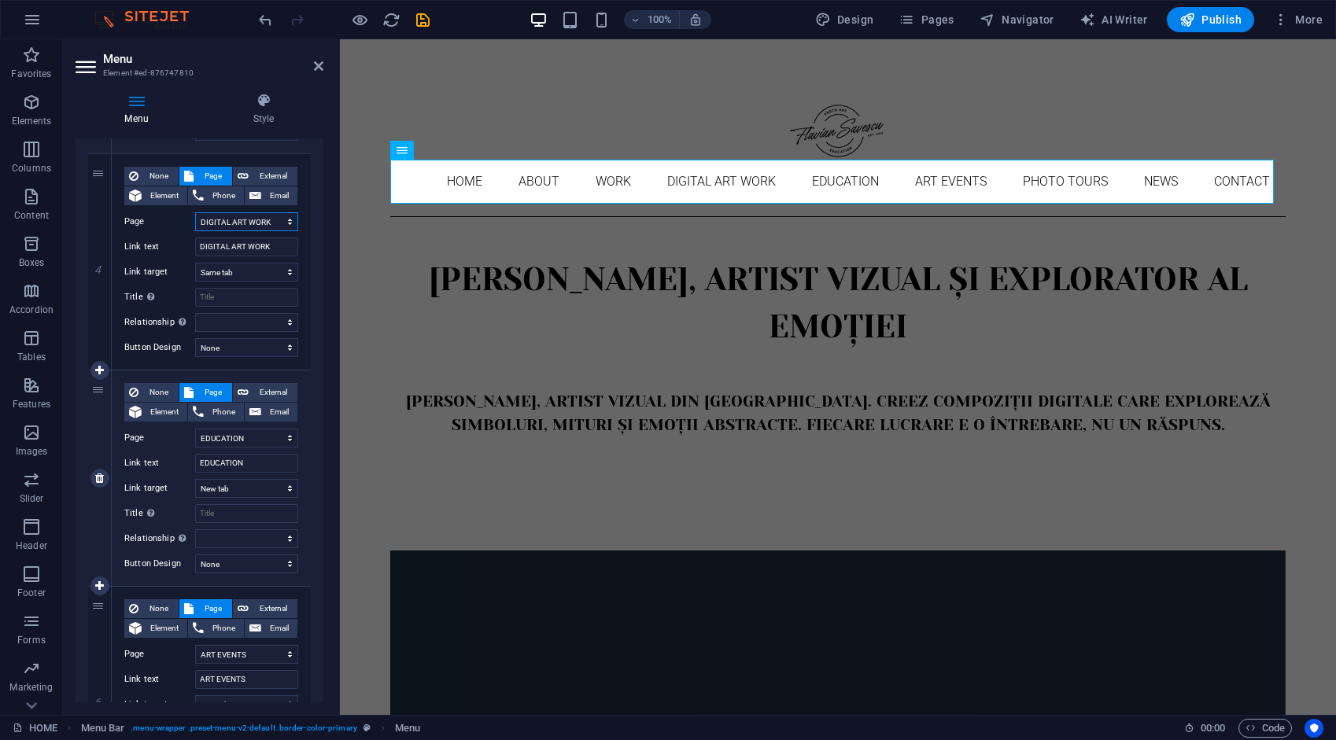
scroll to position [787, 0]
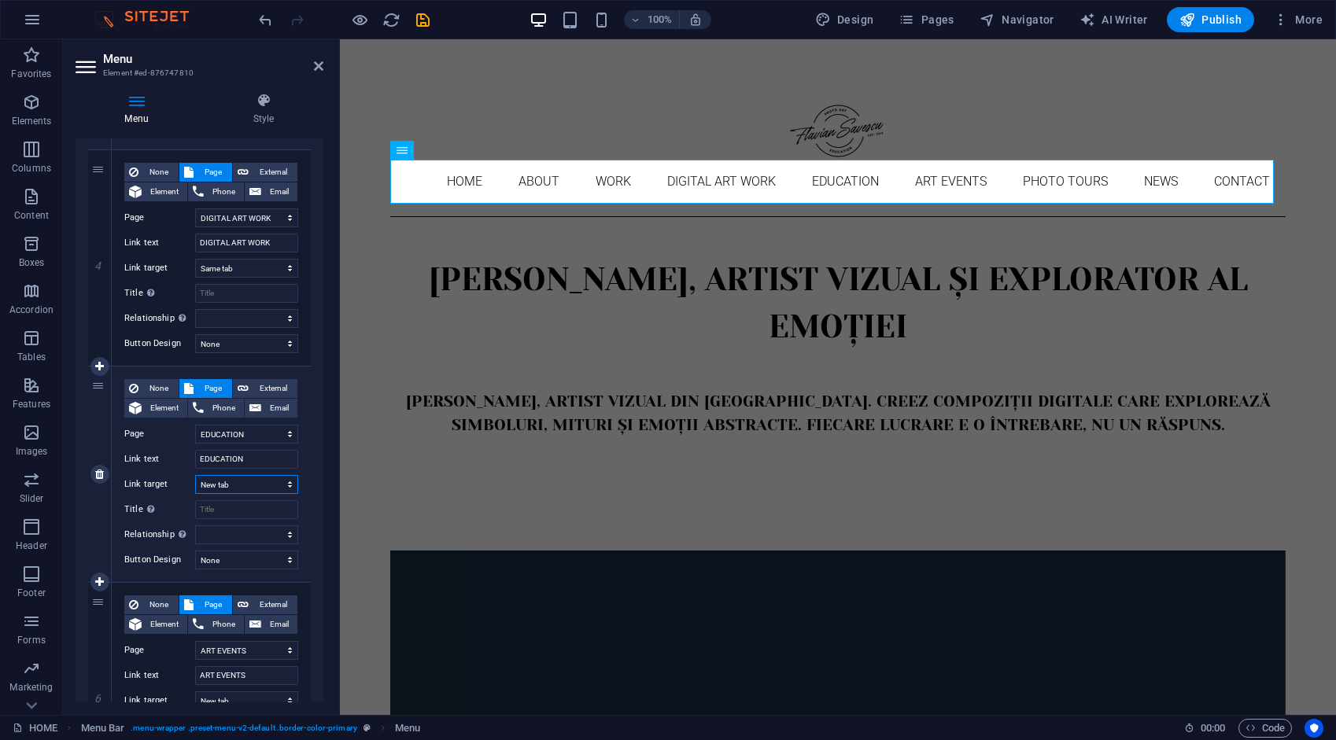
click at [244, 484] on select "New tab Same tab Overlay" at bounding box center [246, 484] width 103 height 19
select select
click at [195, 475] on select "New tab Same tab Overlay" at bounding box center [246, 484] width 103 height 19
select select
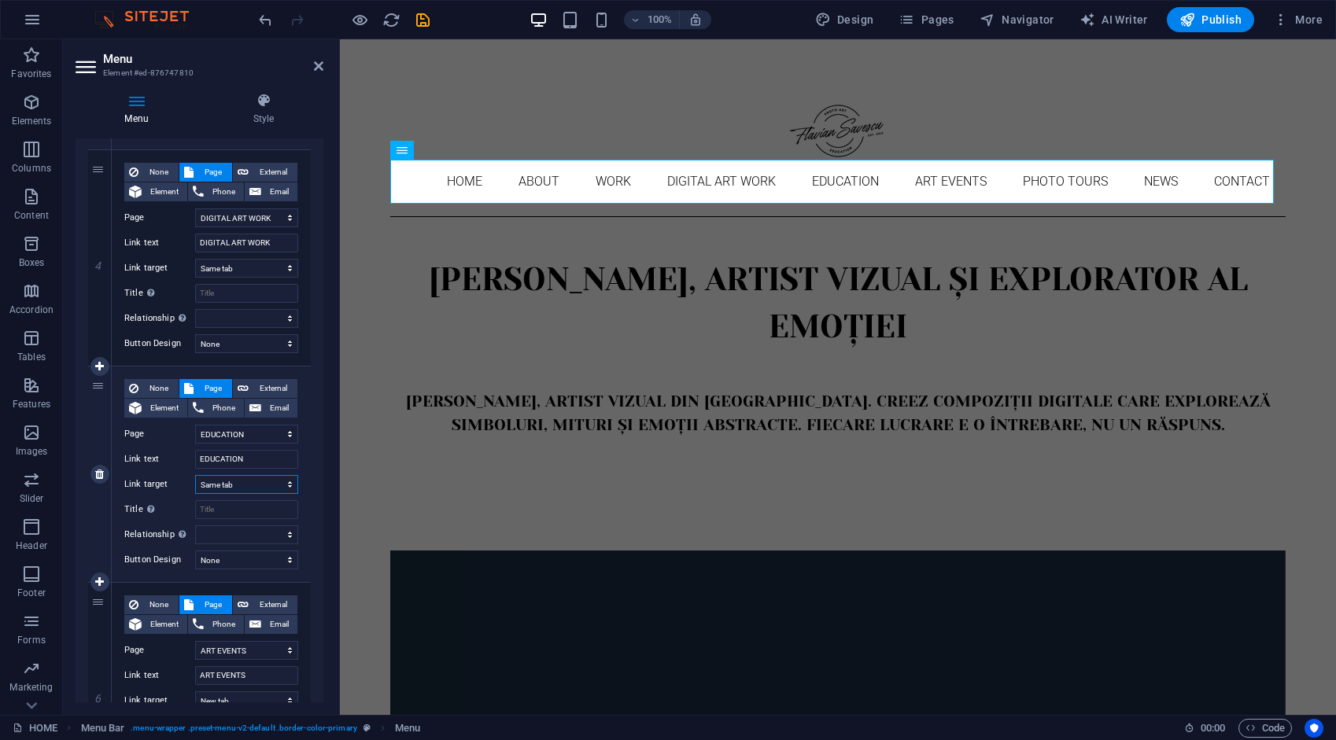
select select
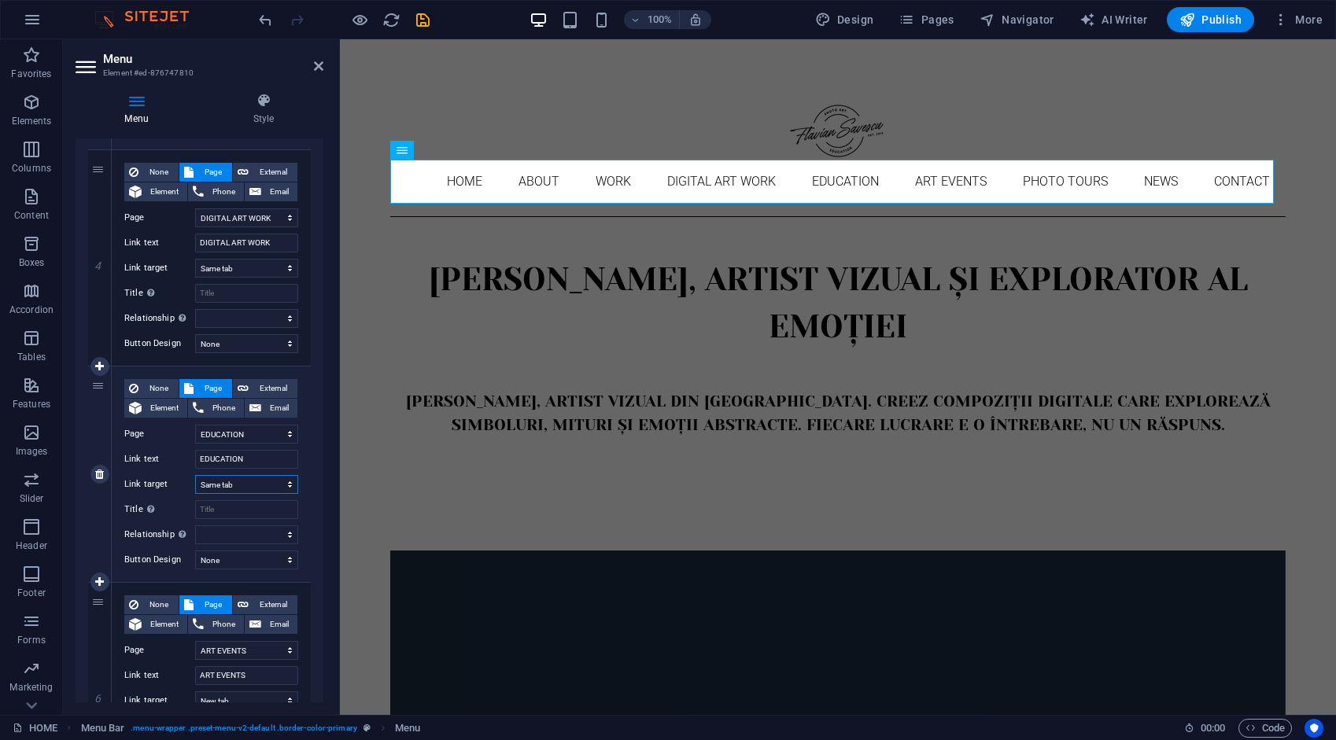
select select
click at [264, 388] on span "External" at bounding box center [272, 388] width 39 height 19
select select
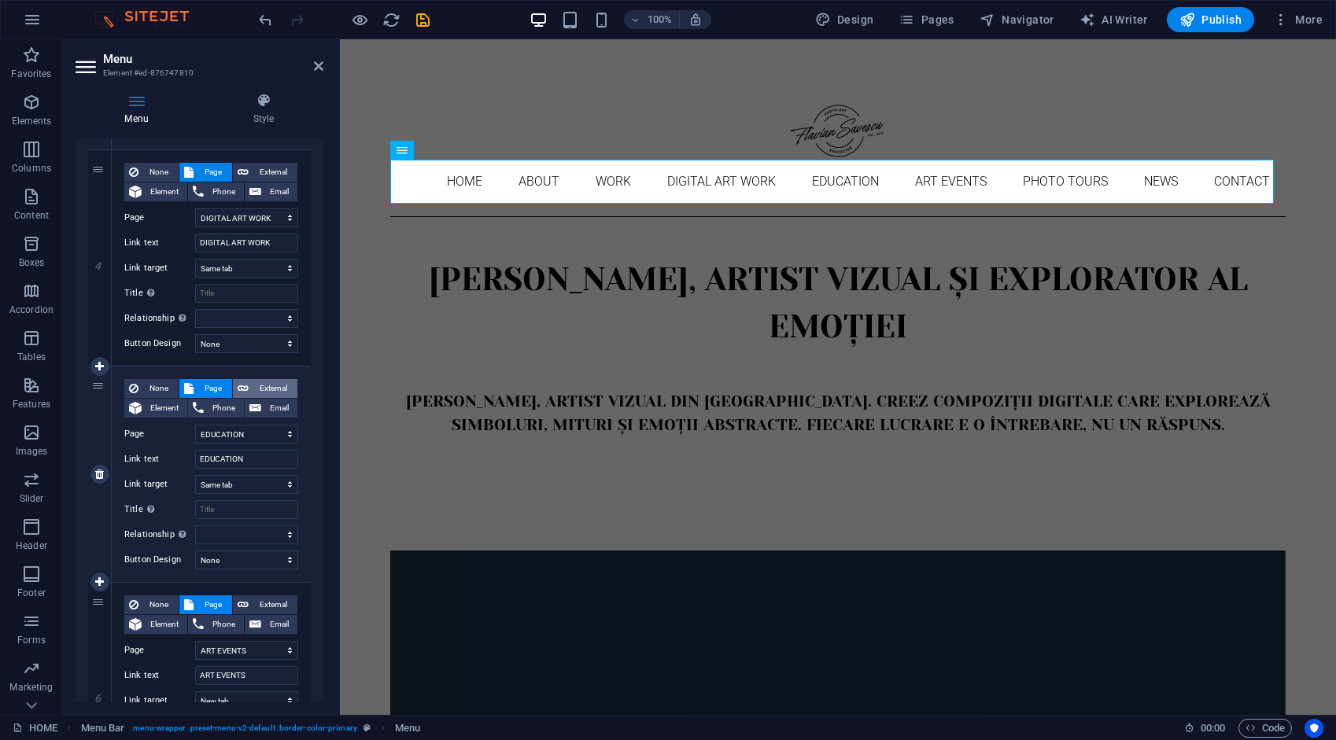
select select
select select "blank"
select select
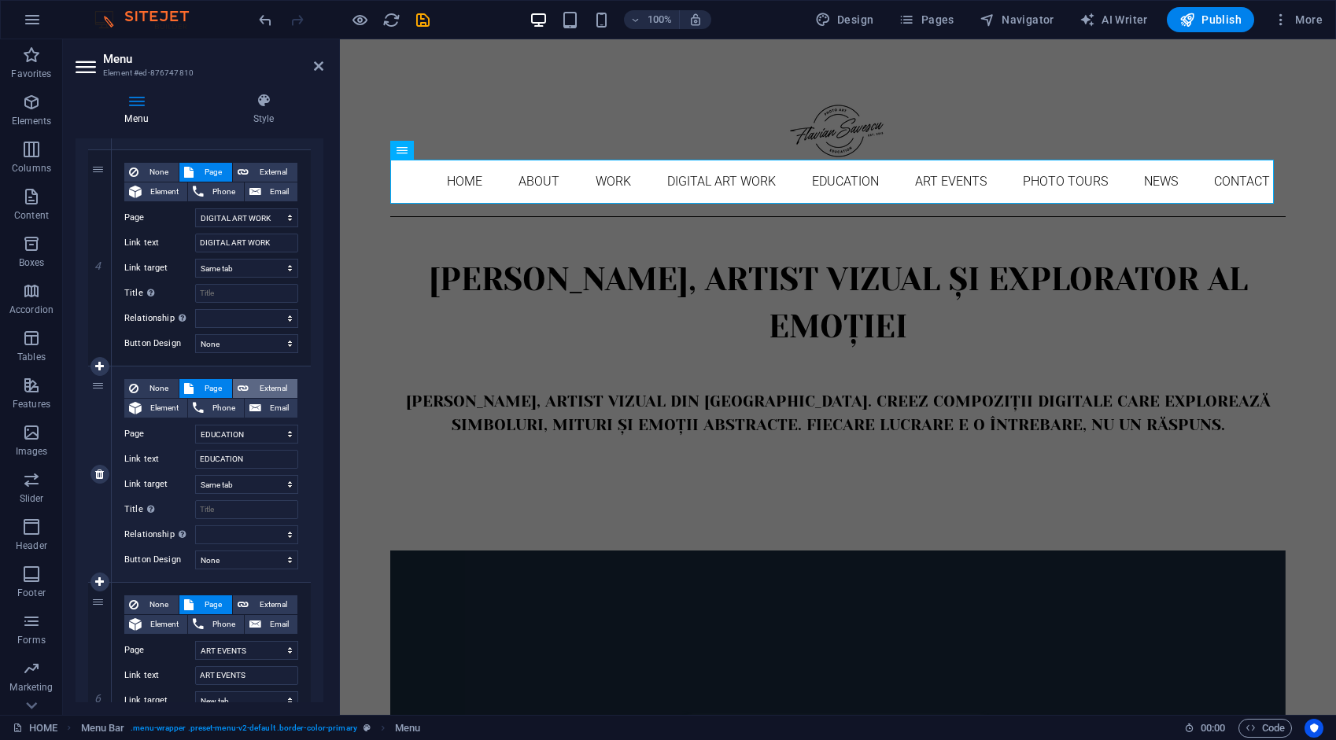
select select
click at [211, 385] on span "Page" at bounding box center [212, 388] width 29 height 19
select select
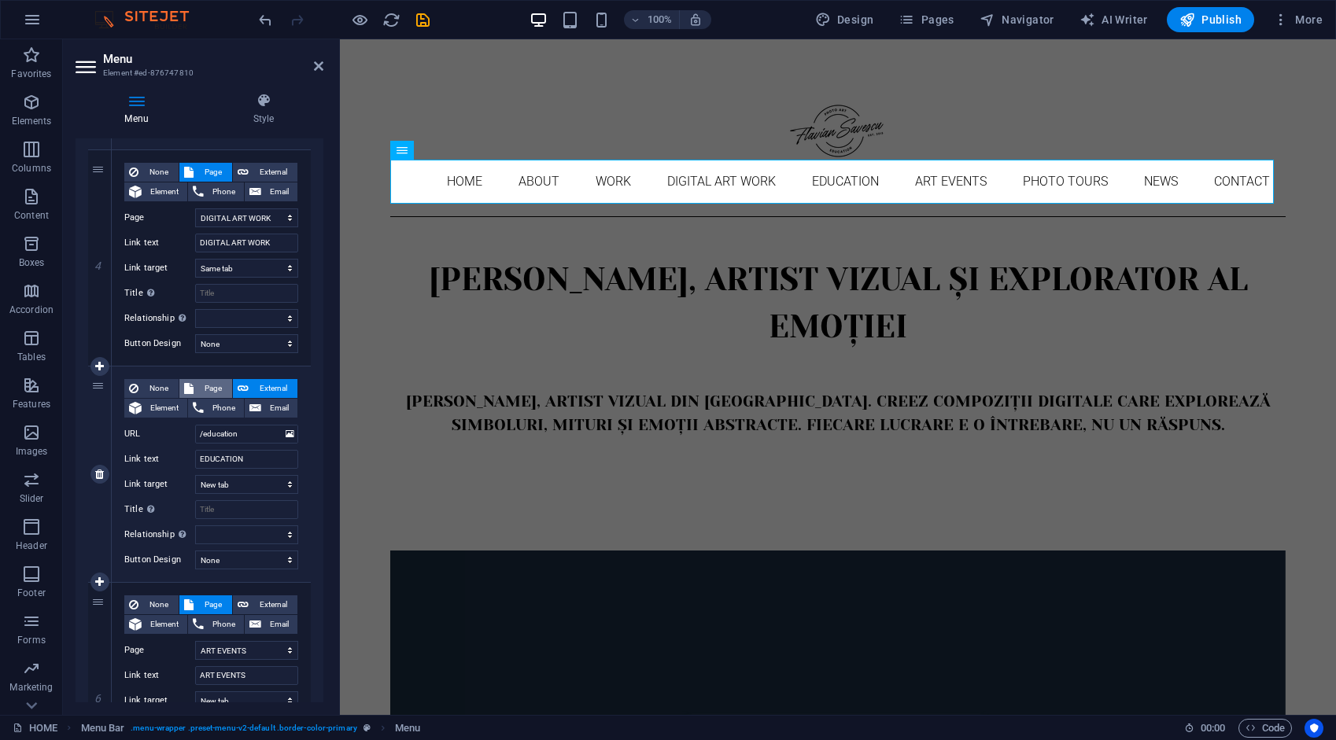
select select
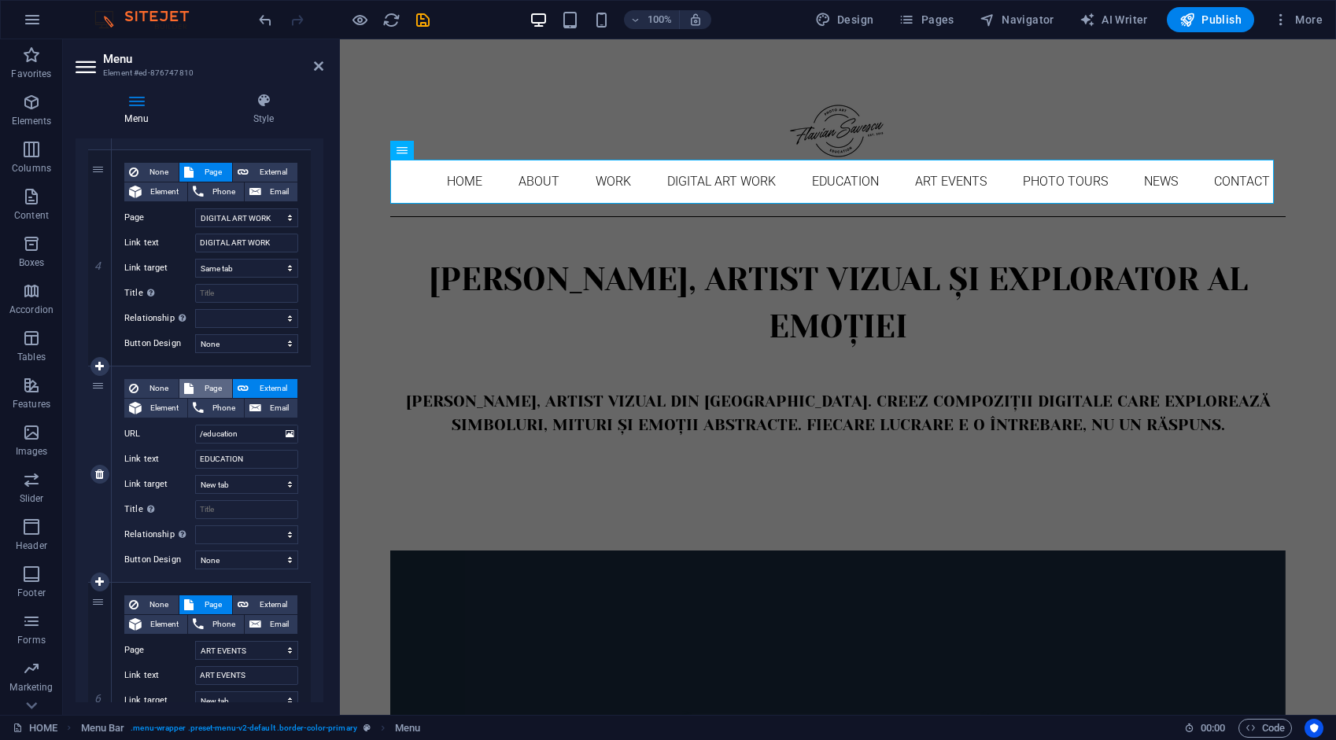
select select
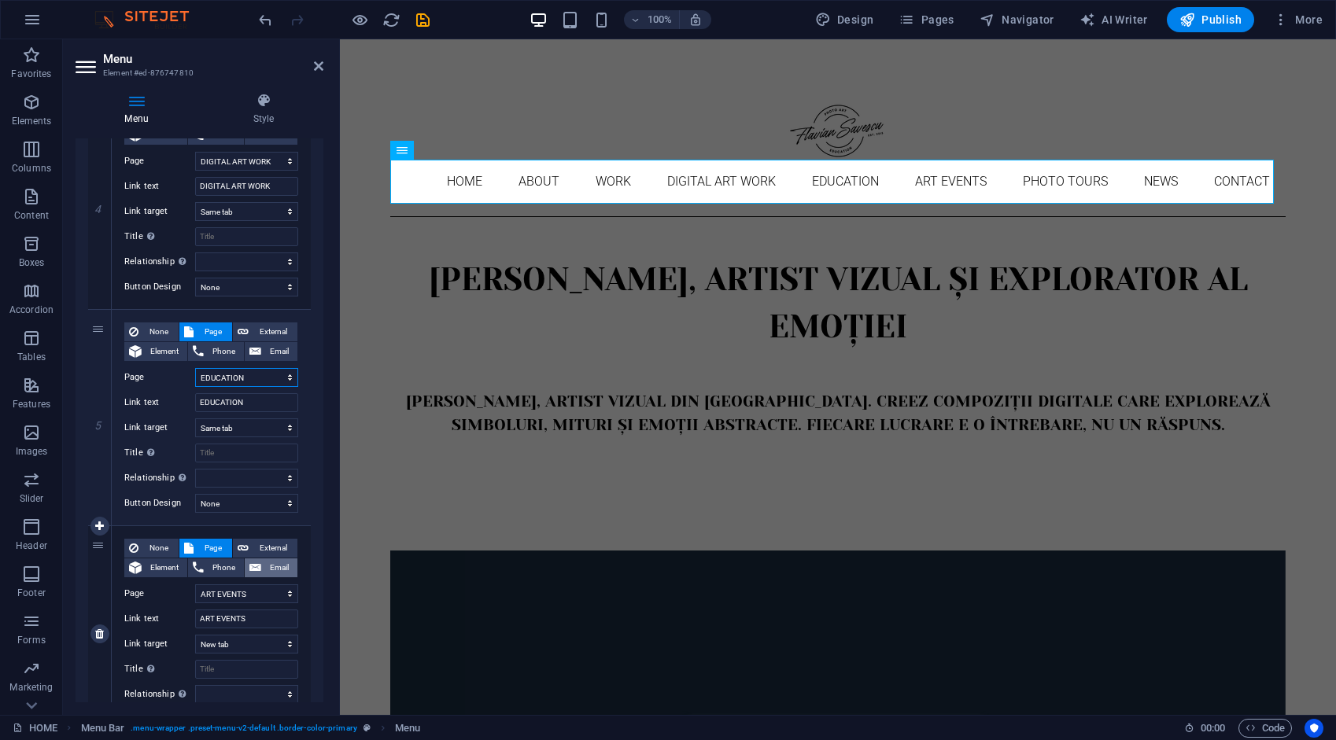
scroll to position [944, 0]
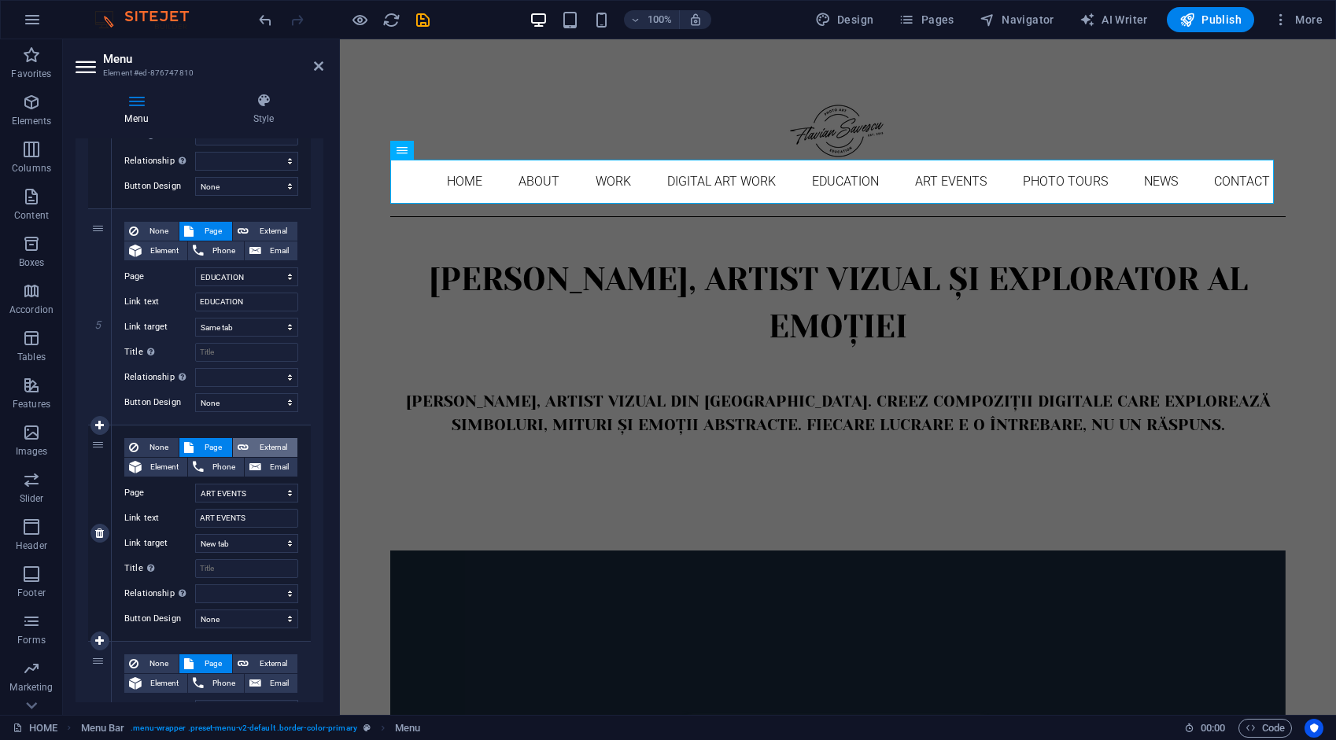
click at [268, 443] on span "External" at bounding box center [272, 447] width 39 height 19
select select
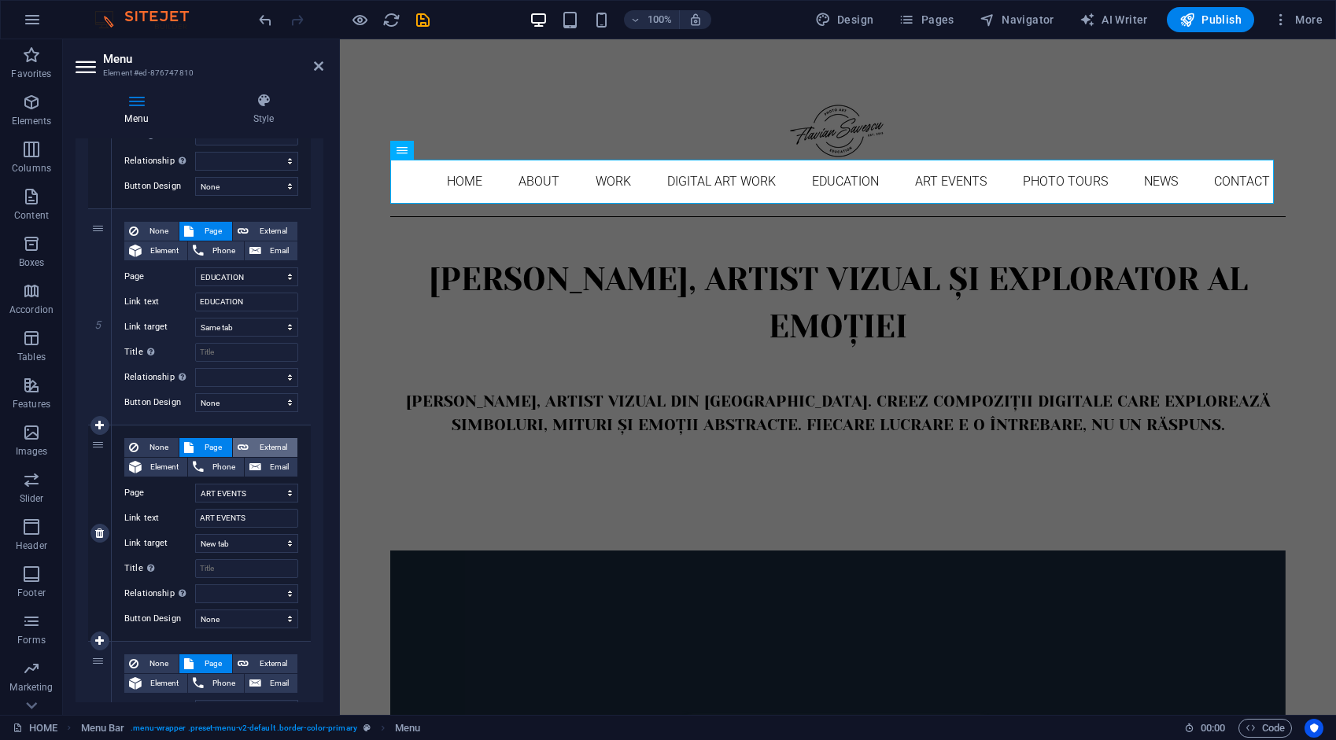
select select
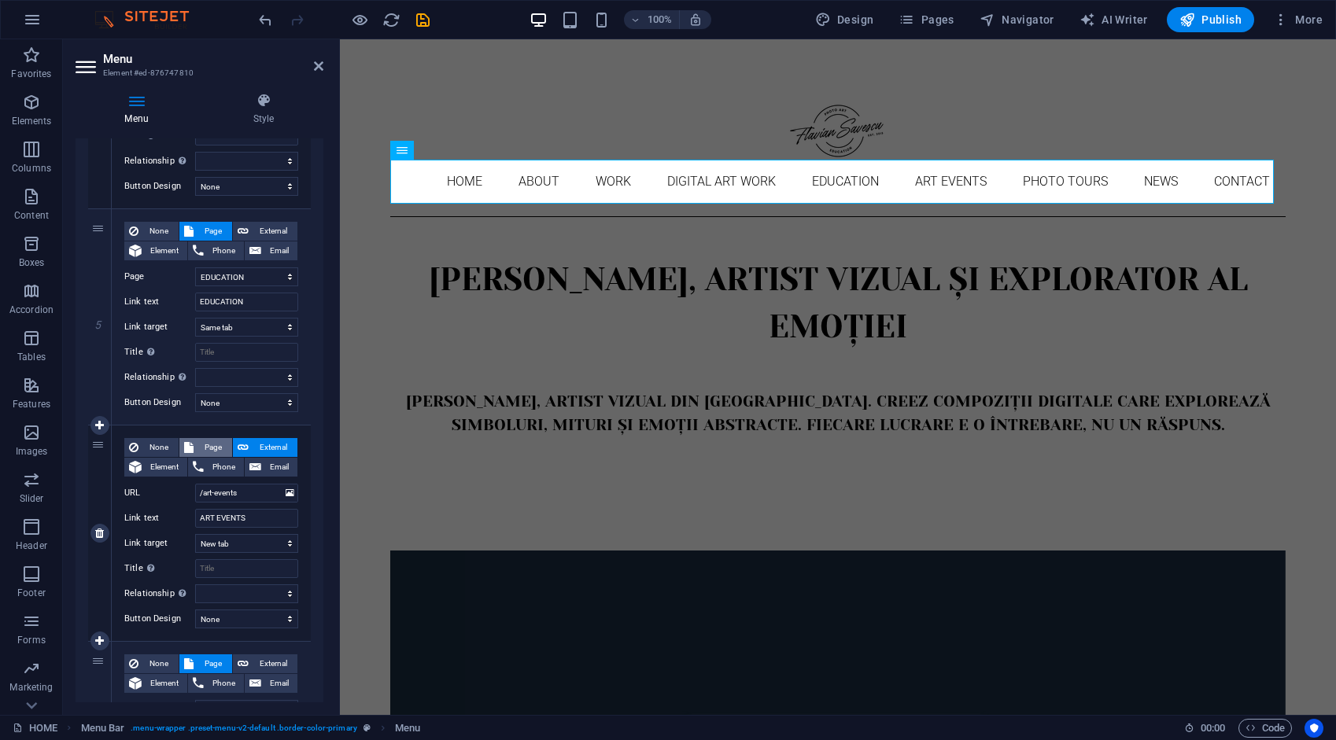
click at [220, 441] on span "Page" at bounding box center [212, 447] width 29 height 19
select select
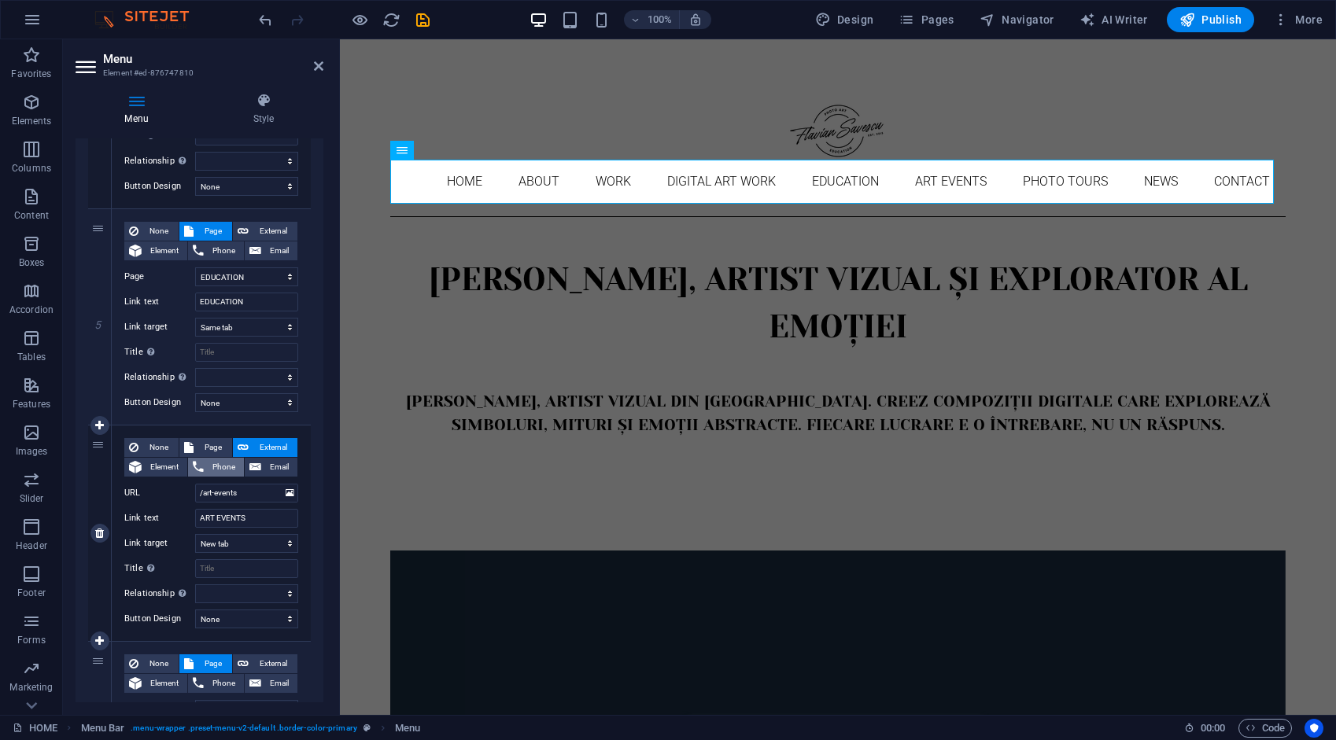
select select
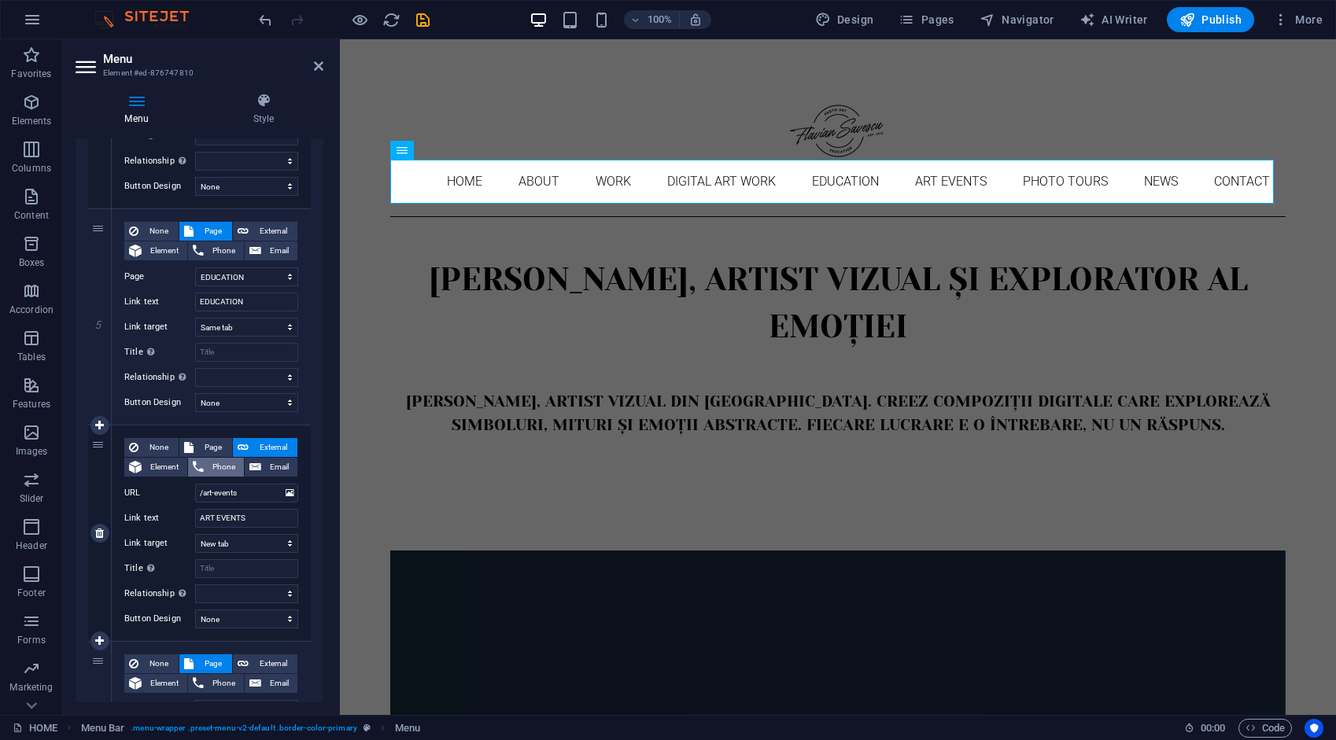
select select
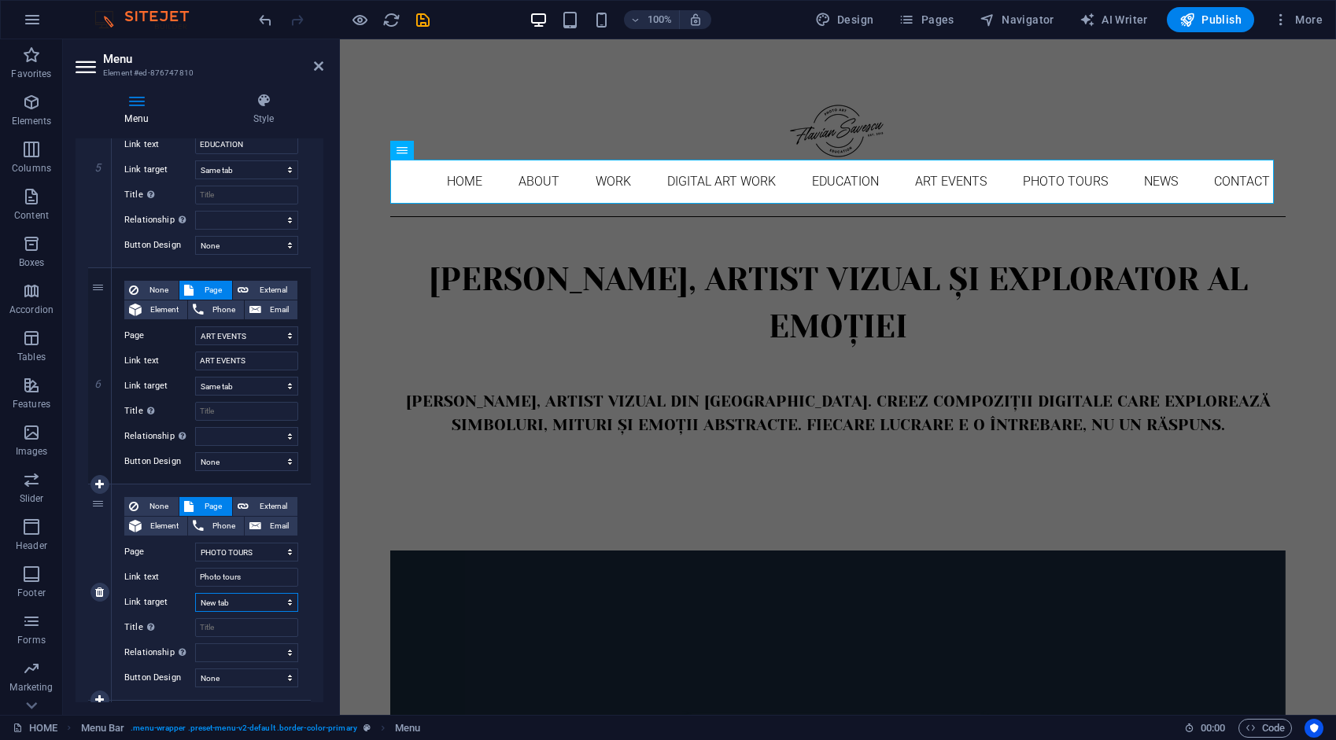
click at [233, 601] on select "New tab Same tab Overlay" at bounding box center [246, 602] width 103 height 19
select select
click at [195, 593] on select "New tab Same tab Overlay" at bounding box center [246, 602] width 103 height 19
select select
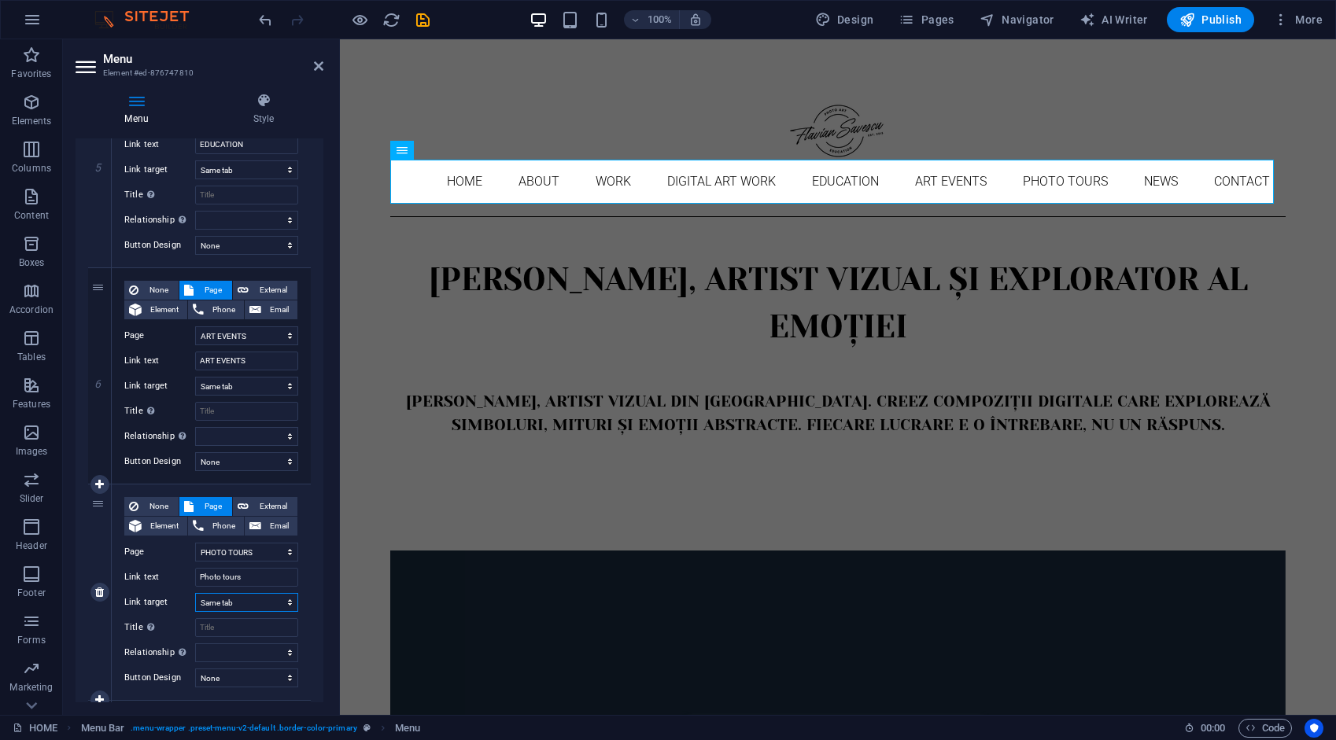
select select
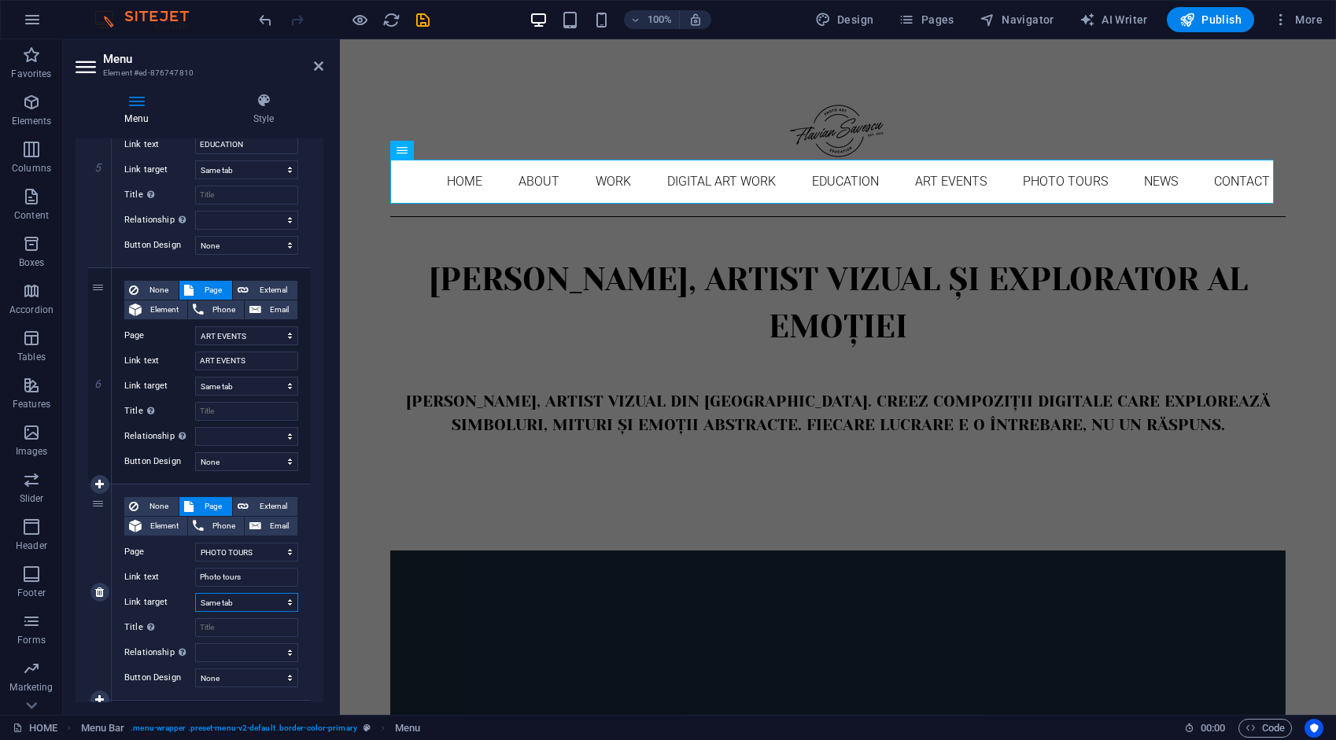
select select
click at [275, 504] on span "External" at bounding box center [272, 506] width 39 height 19
select select
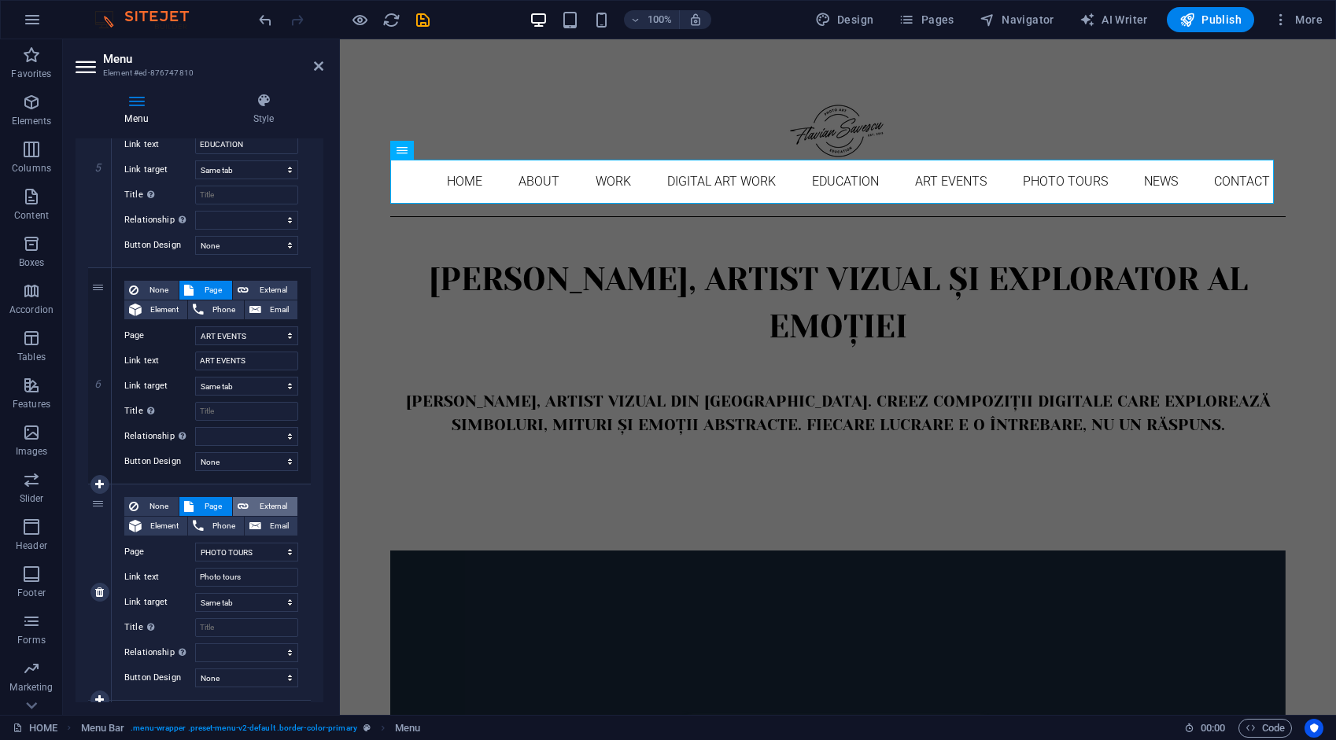
select select
select select "blank"
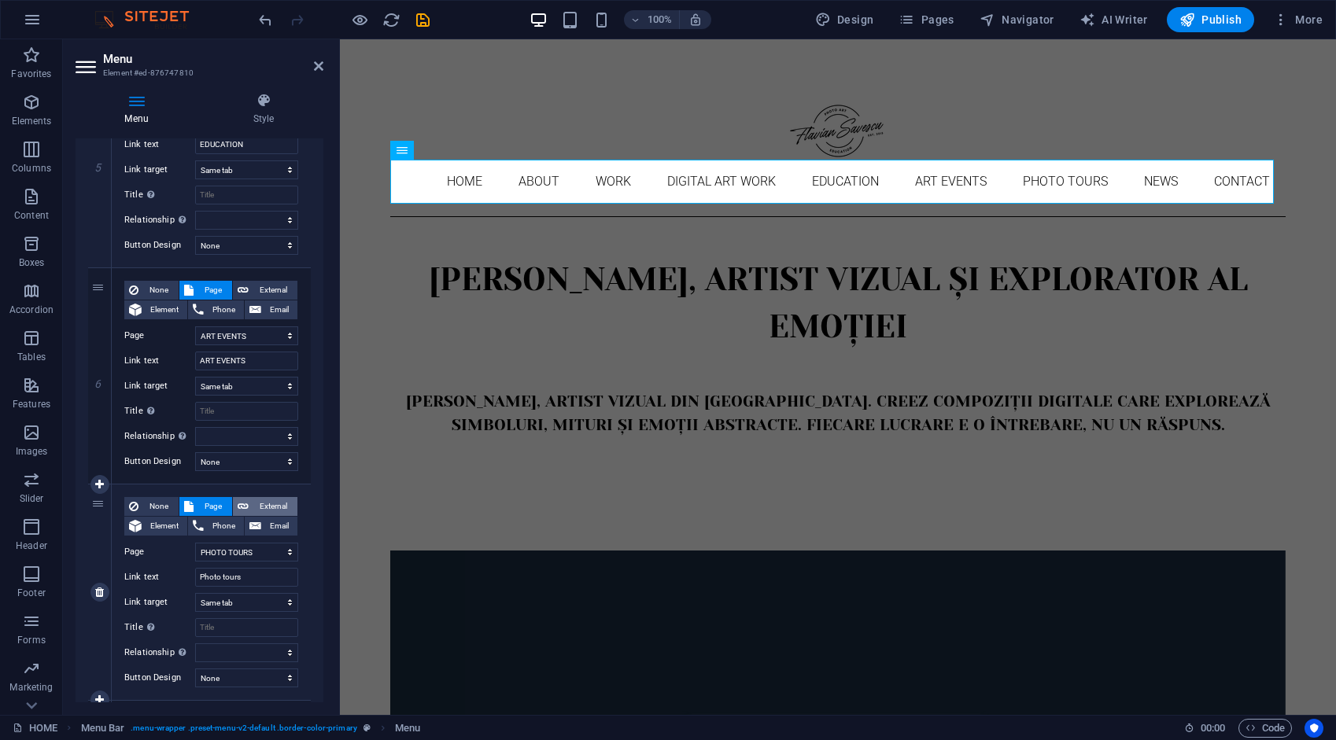
select select
click at [205, 500] on span "Page" at bounding box center [212, 506] width 29 height 19
select select
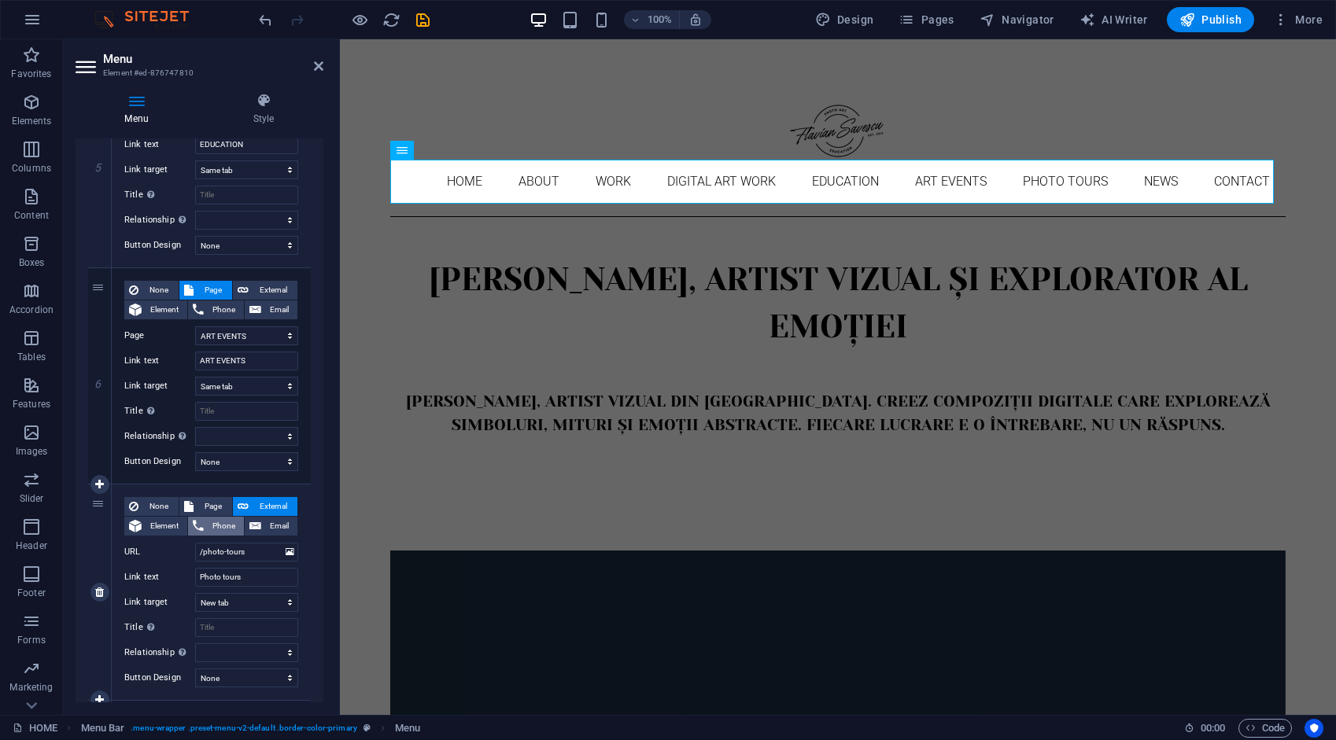
select select
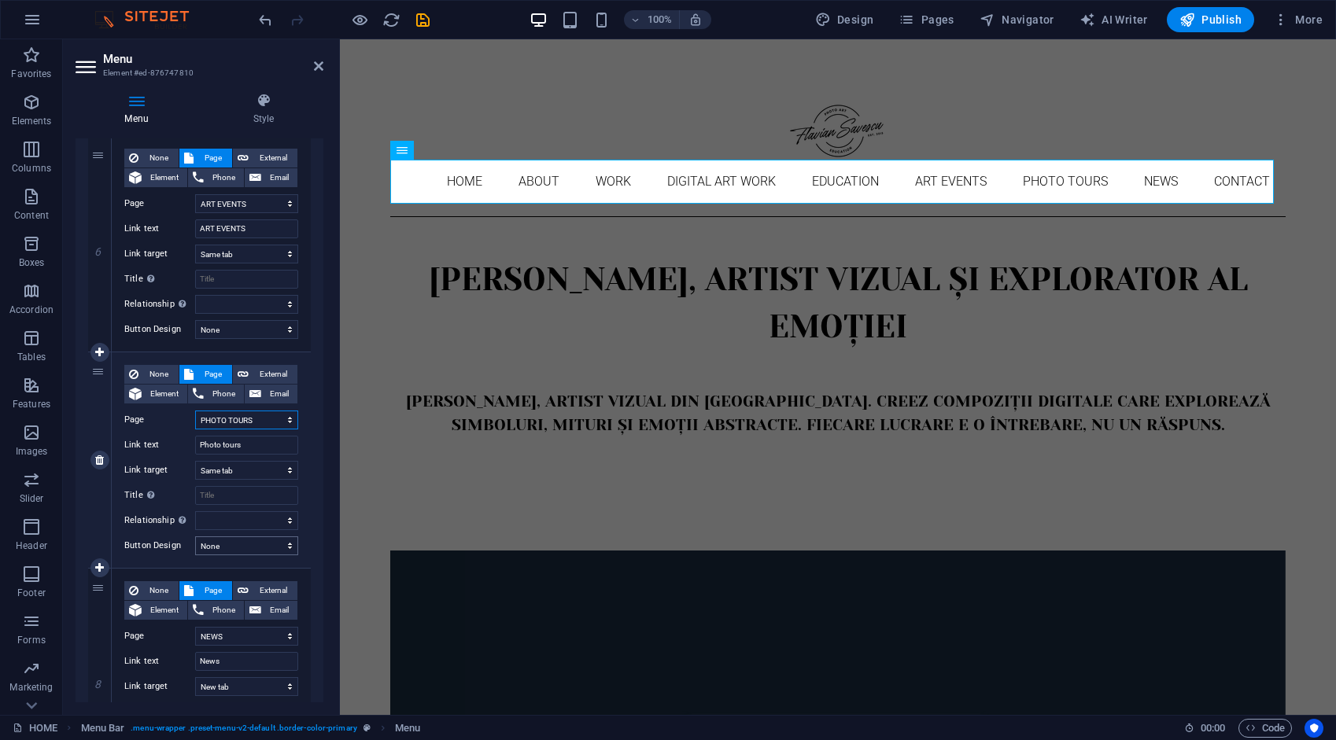
scroll to position [1338, 0]
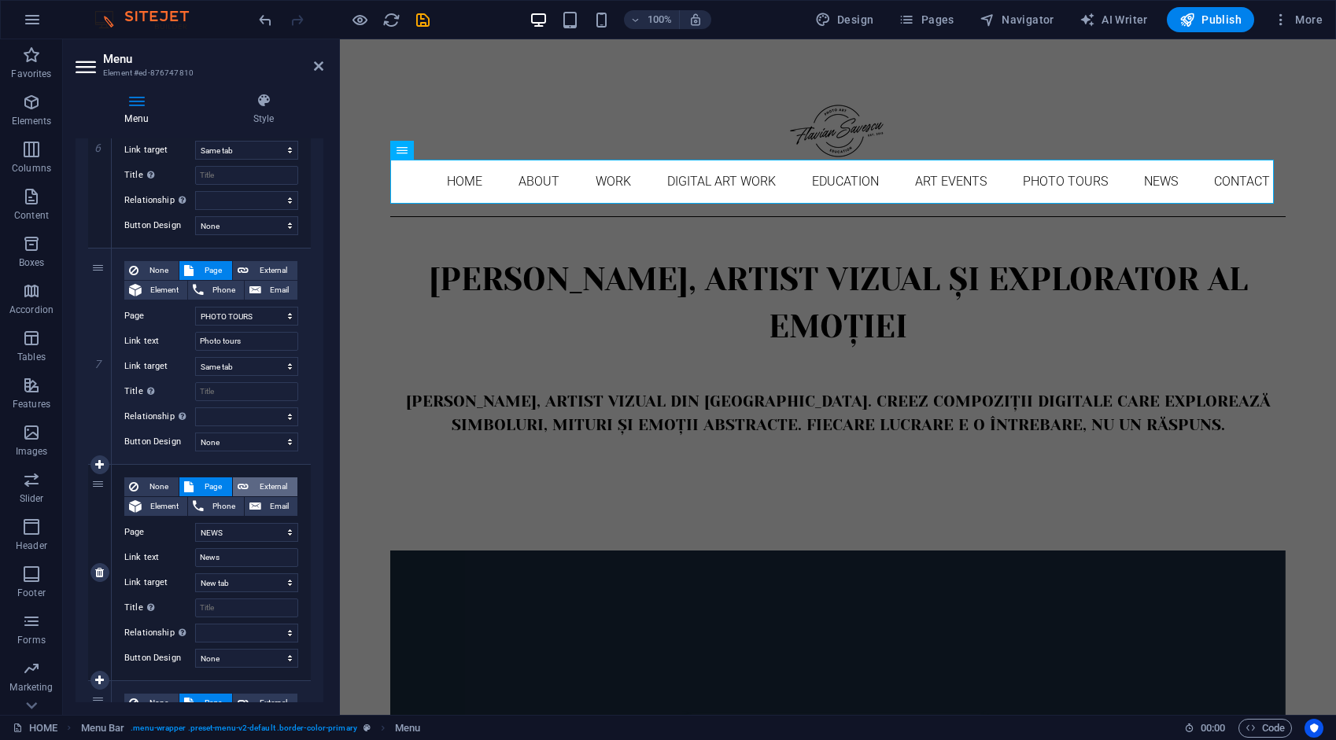
click at [261, 481] on span "External" at bounding box center [272, 487] width 39 height 19
click at [215, 482] on span "Page" at bounding box center [212, 487] width 29 height 19
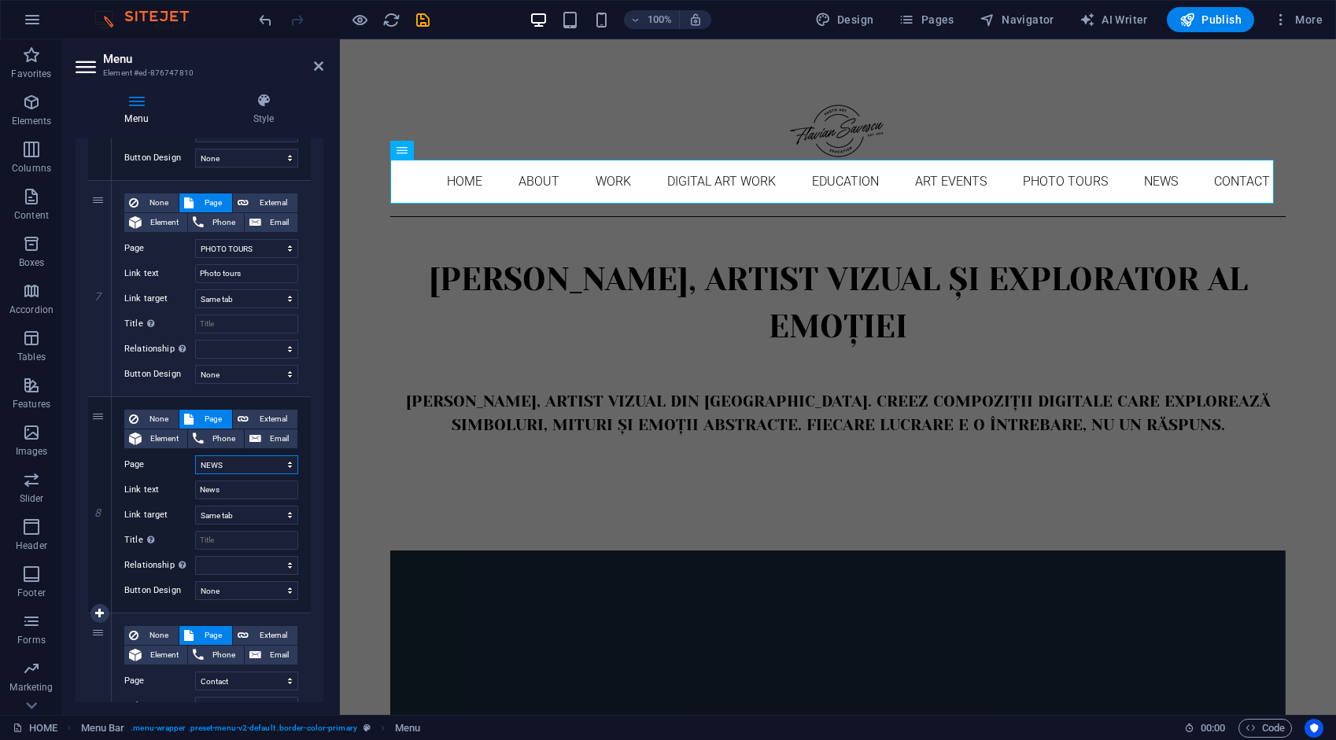
scroll to position [1495, 0]
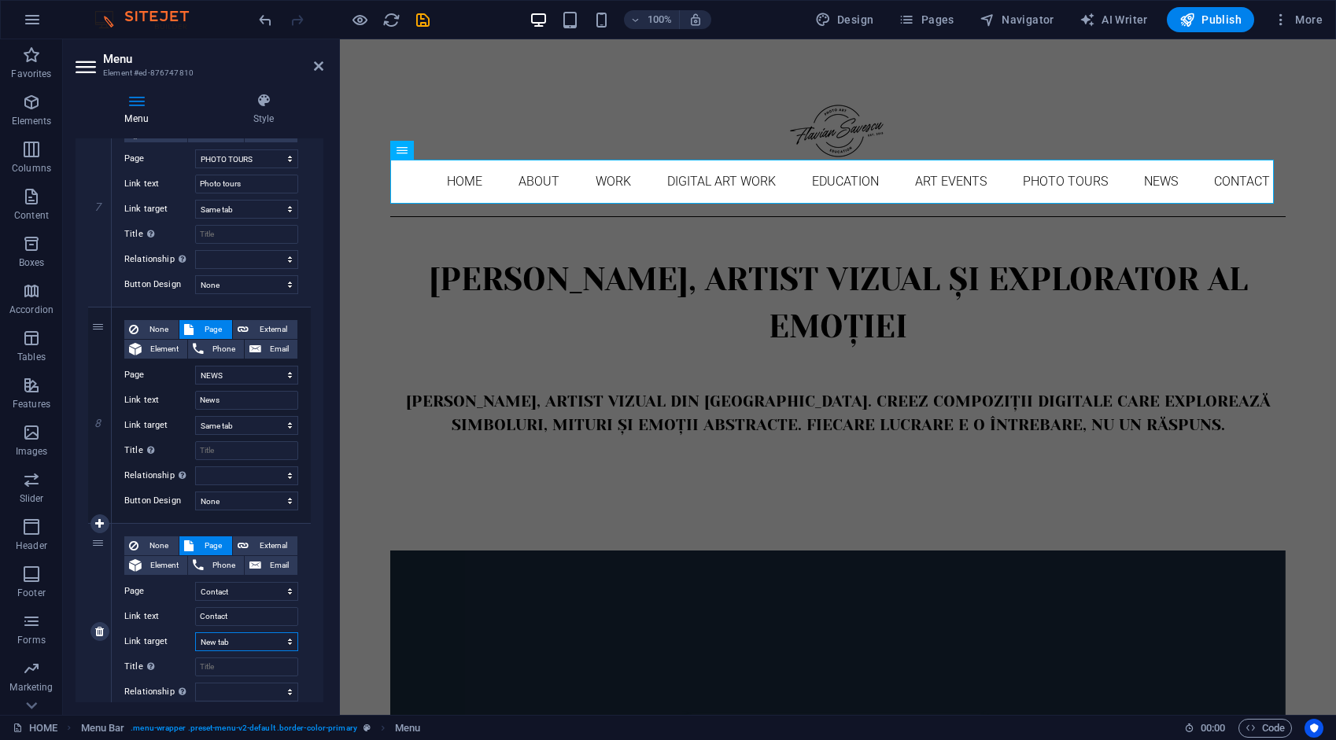
click at [238, 639] on select "New tab Same tab Overlay" at bounding box center [246, 642] width 103 height 19
click at [195, 633] on select "New tab Same tab Overlay" at bounding box center [246, 642] width 103 height 19
click at [265, 541] on span "External" at bounding box center [272, 546] width 39 height 19
click at [212, 542] on span "Page" at bounding box center [212, 546] width 29 height 19
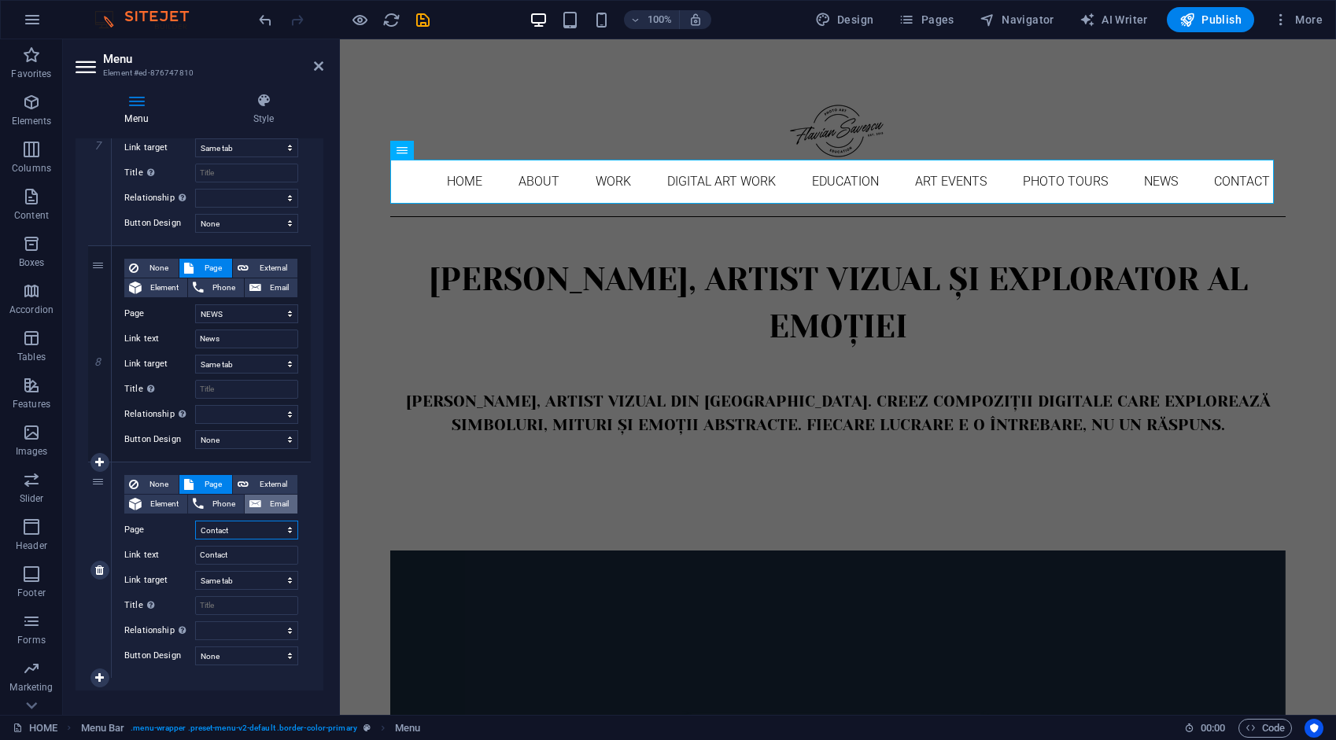
scroll to position [1574, 0]
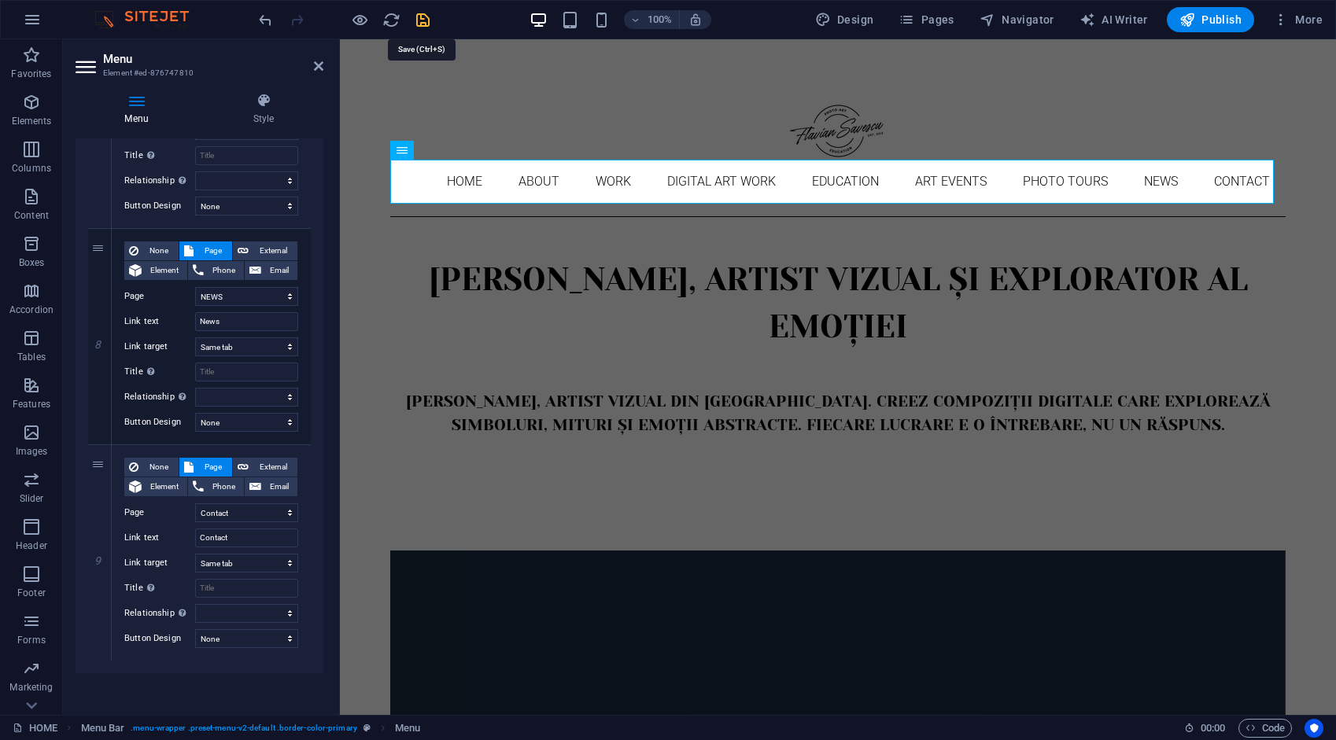
click at [422, 15] on icon "save" at bounding box center [423, 20] width 18 height 18
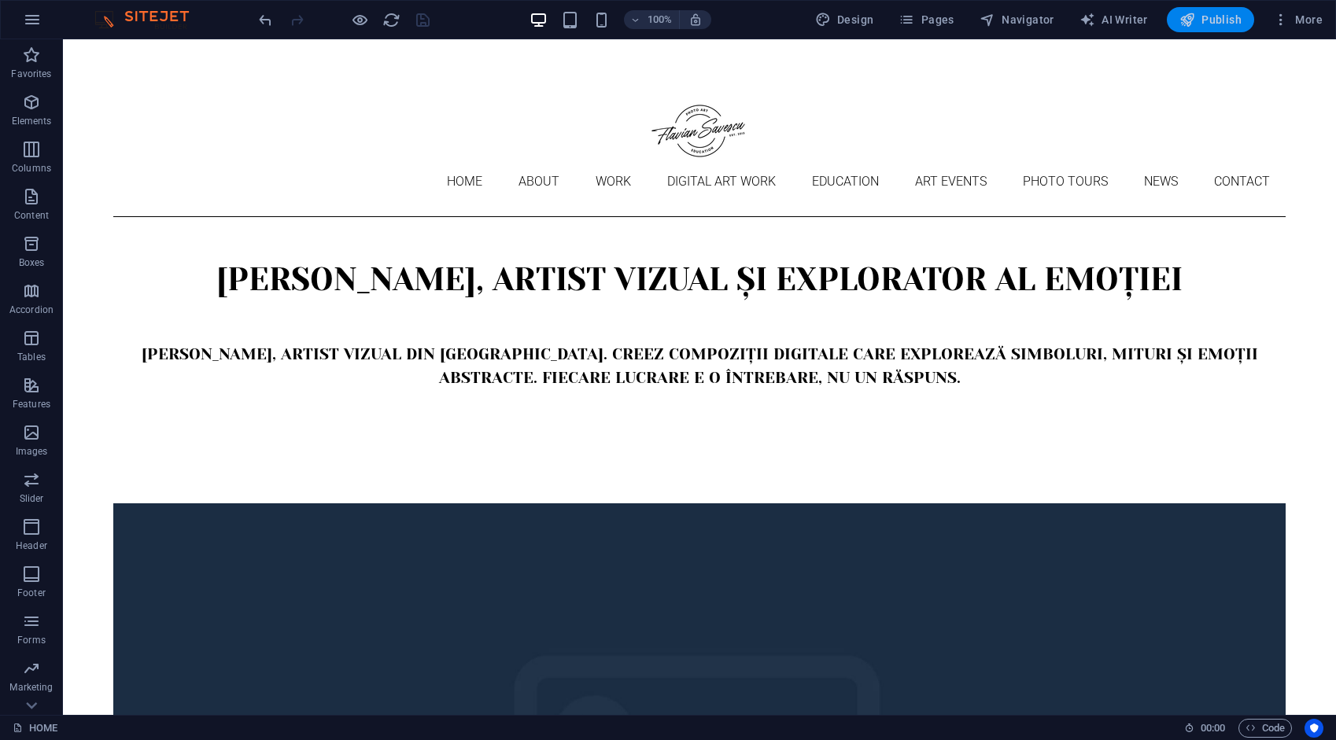
click at [1208, 15] on span "Publish" at bounding box center [1210, 20] width 62 height 16
